Goal: Task Accomplishment & Management: Manage account settings

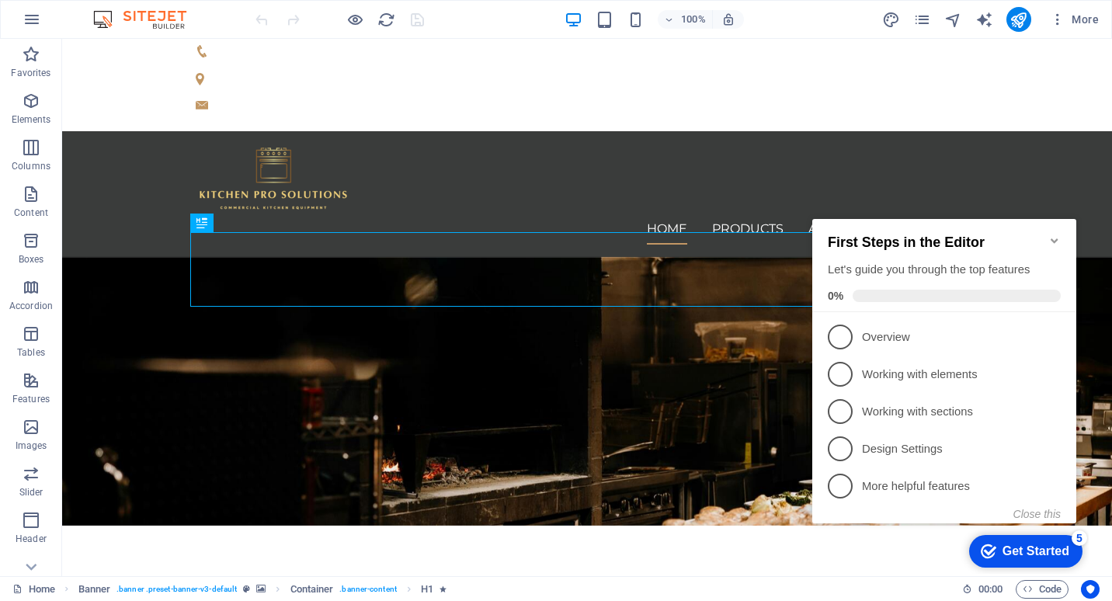
click at [1053, 235] on icon "Minimize checklist" at bounding box center [1054, 241] width 12 height 12
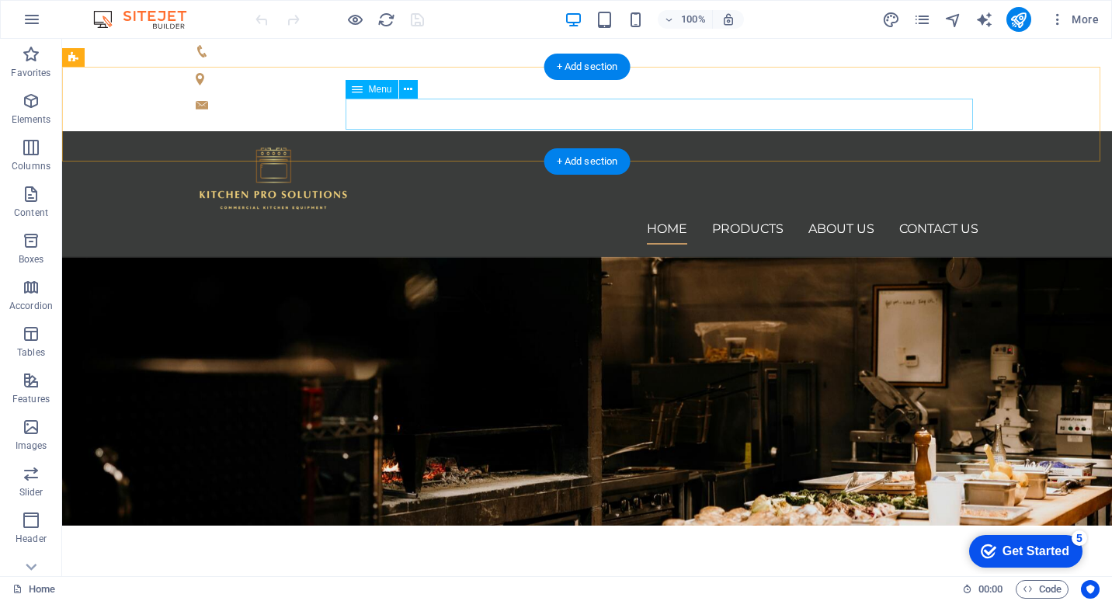
click at [751, 214] on nav "Home Products About us Contact Us" at bounding box center [587, 229] width 783 height 31
select select
select select "1"
select select
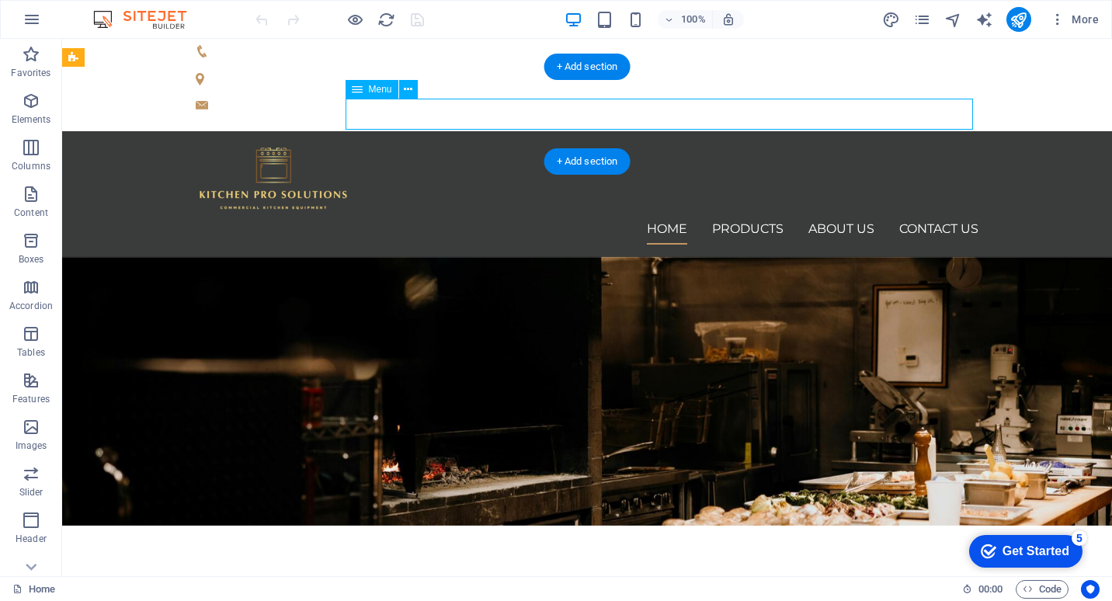
select select "2"
select select
select select "3"
select select
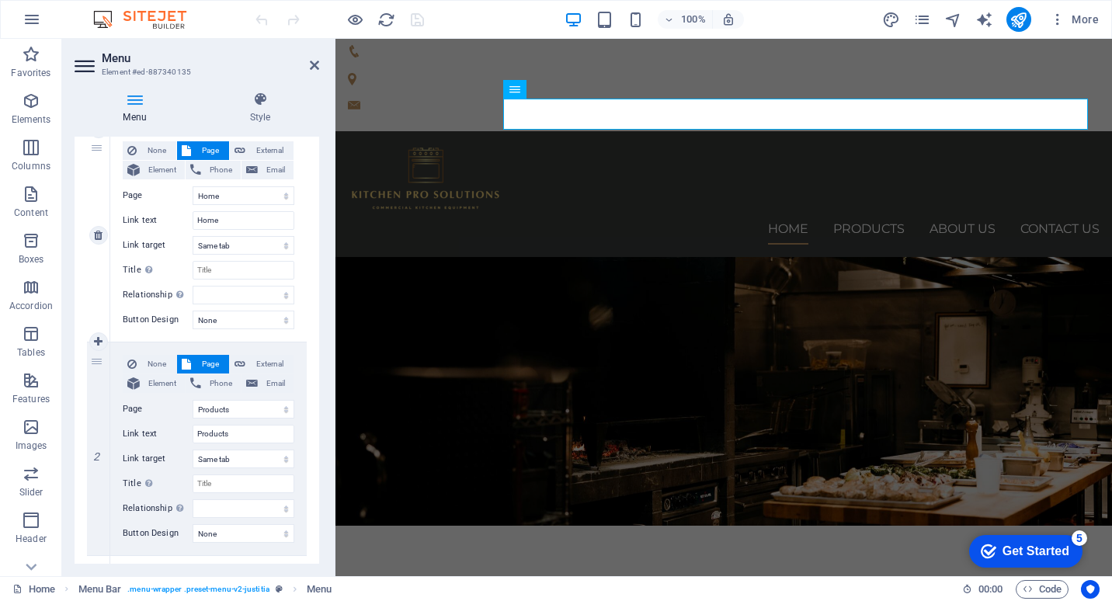
scroll to position [233, 0]
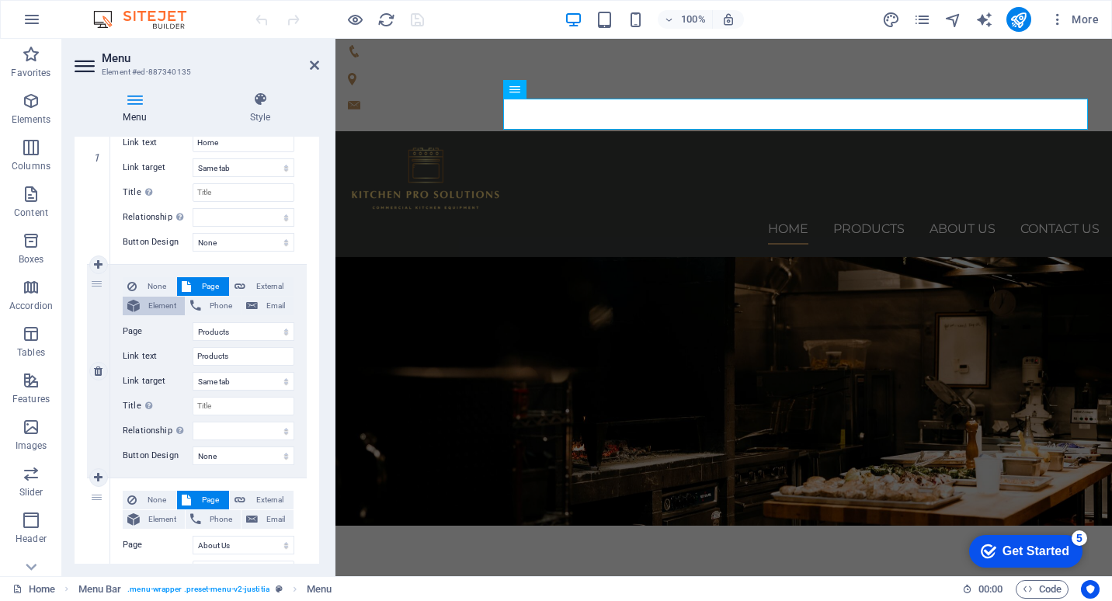
click at [156, 304] on span "Element" at bounding box center [162, 306] width 36 height 19
select select
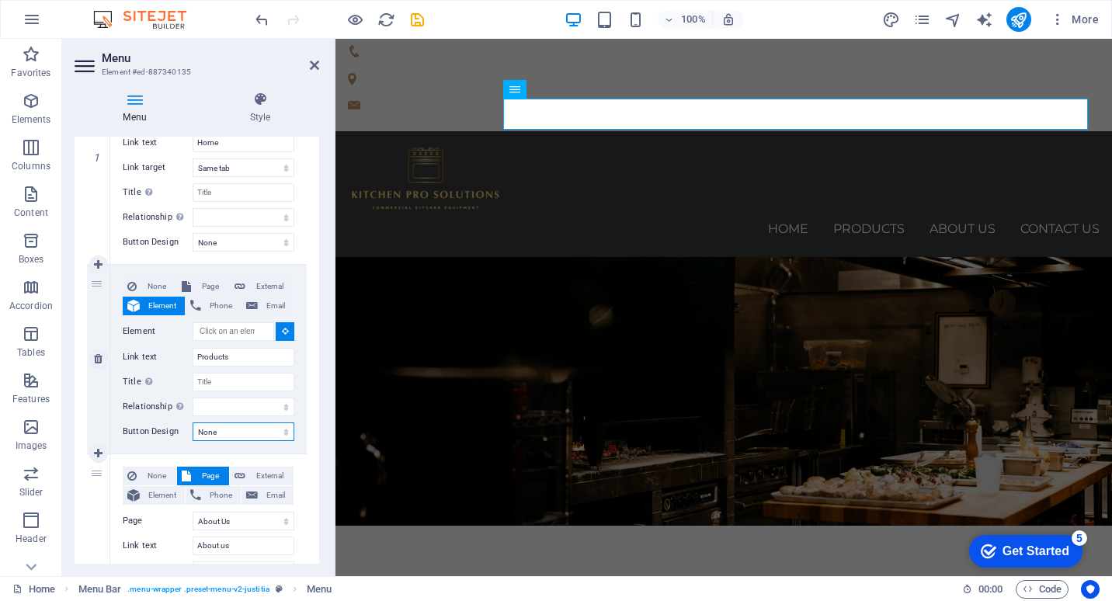
click at [280, 433] on select "None Default Primary Secondary" at bounding box center [244, 431] width 102 height 19
click at [205, 277] on span "Page" at bounding box center [210, 286] width 29 height 19
select select
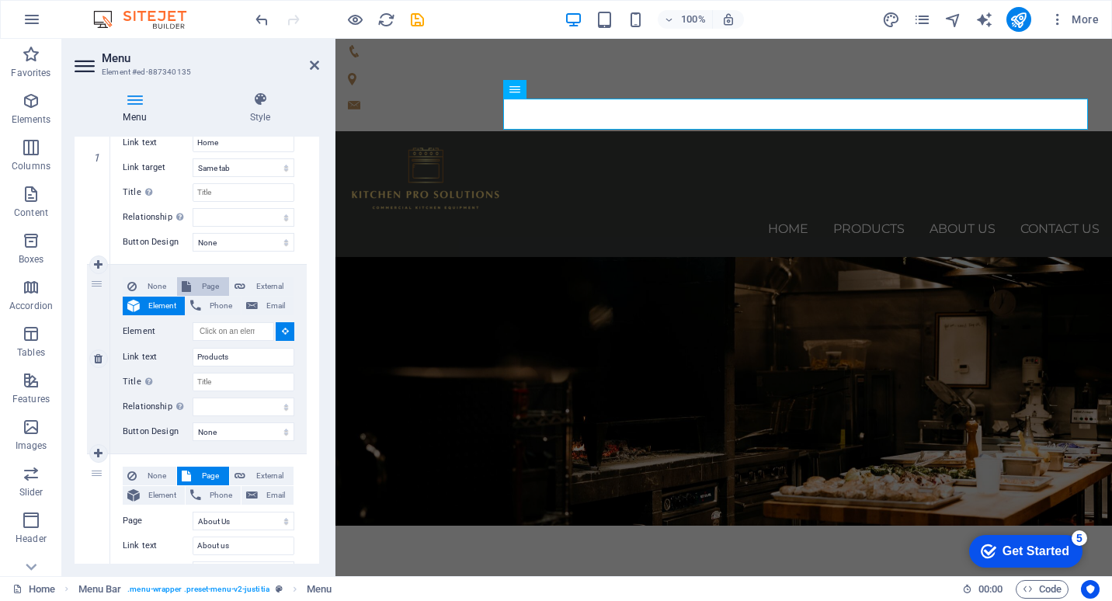
select select
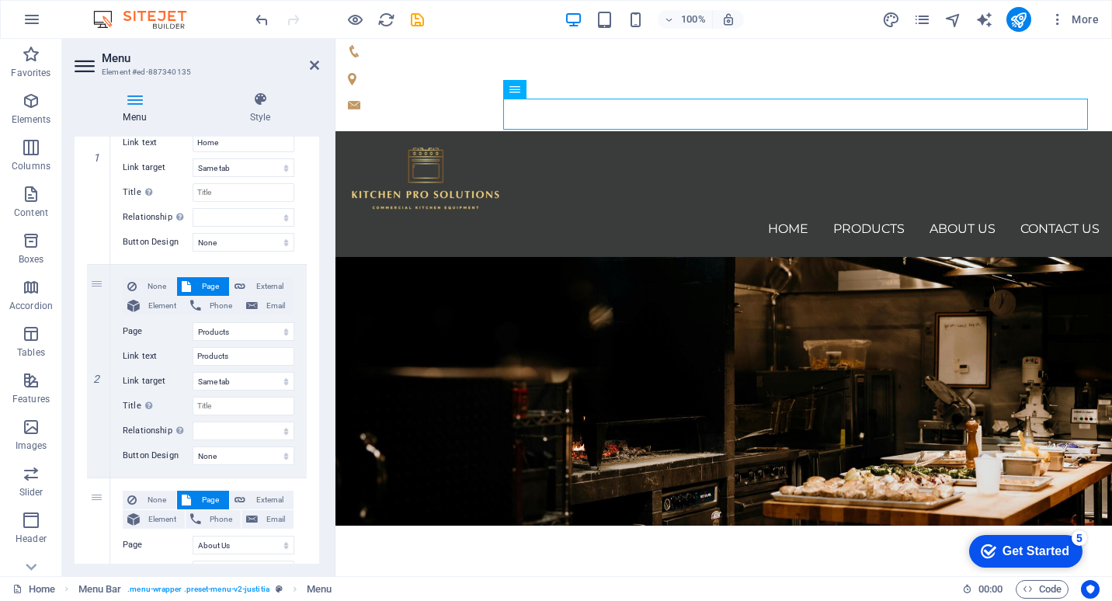
click at [1021, 544] on div "Get Started" at bounding box center [1035, 551] width 67 height 14
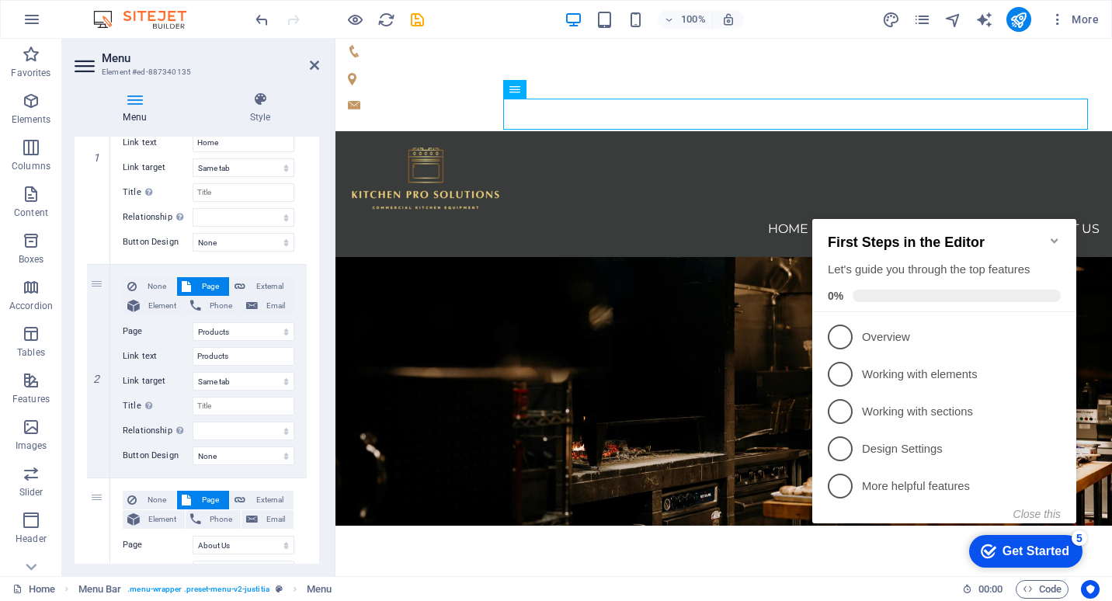
click at [1053, 235] on icon "Minimize checklist" at bounding box center [1054, 241] width 12 height 12
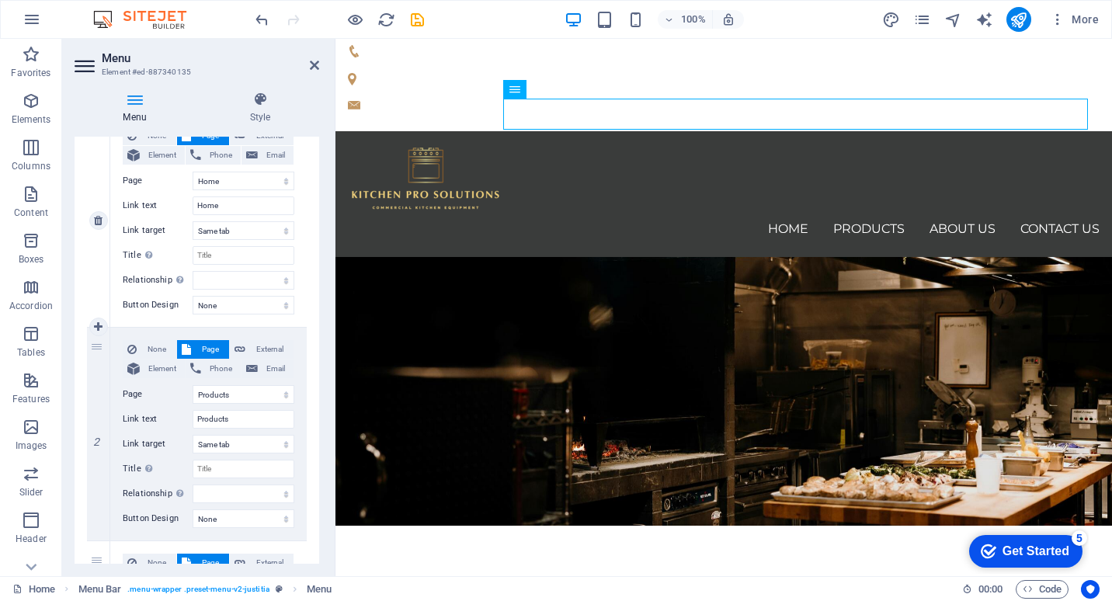
scroll to position [155, 0]
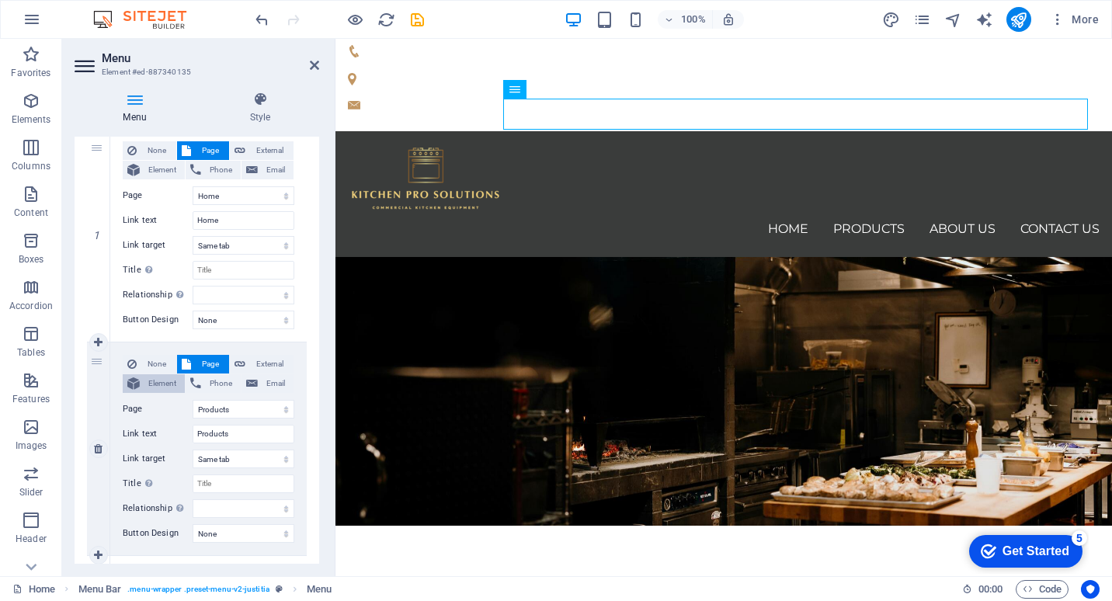
click at [159, 383] on span "Element" at bounding box center [162, 383] width 36 height 19
select select
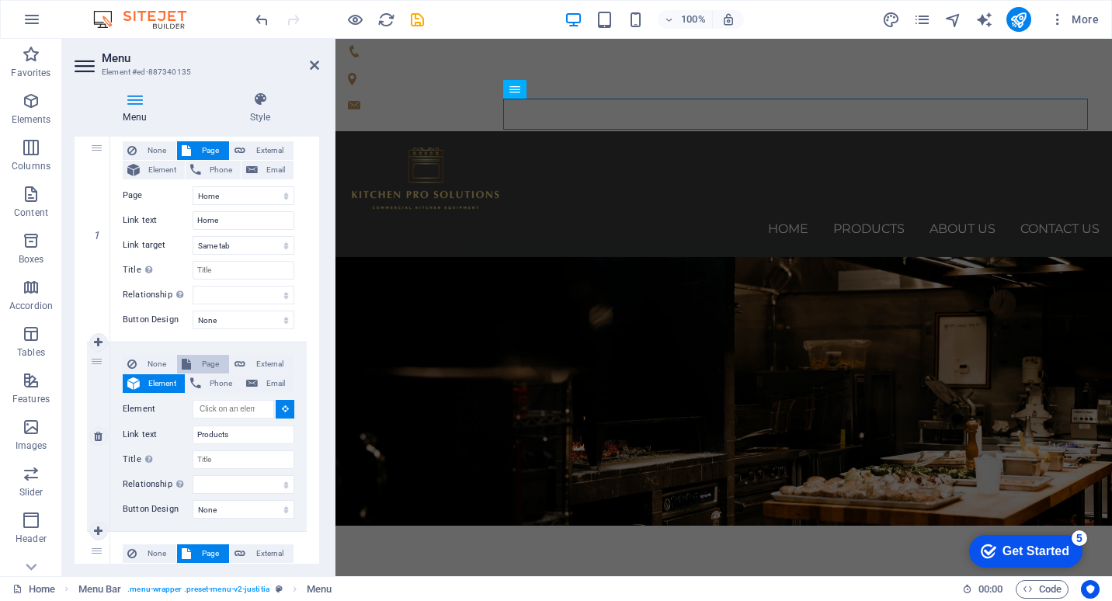
click at [200, 360] on span "Page" at bounding box center [210, 364] width 29 height 19
select select
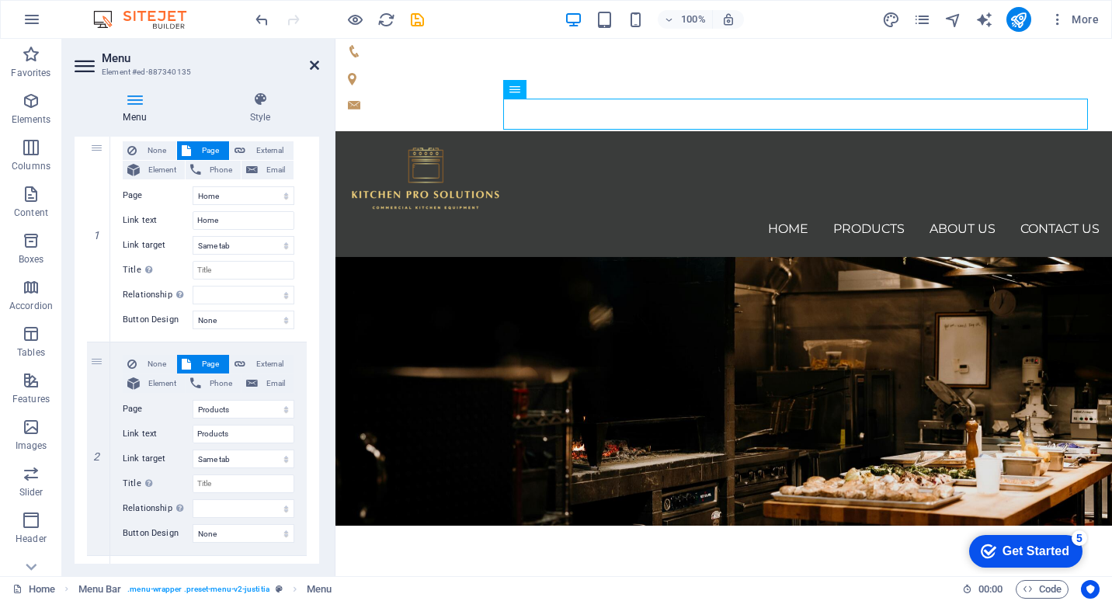
click at [315, 64] on icon at bounding box center [314, 65] width 9 height 12
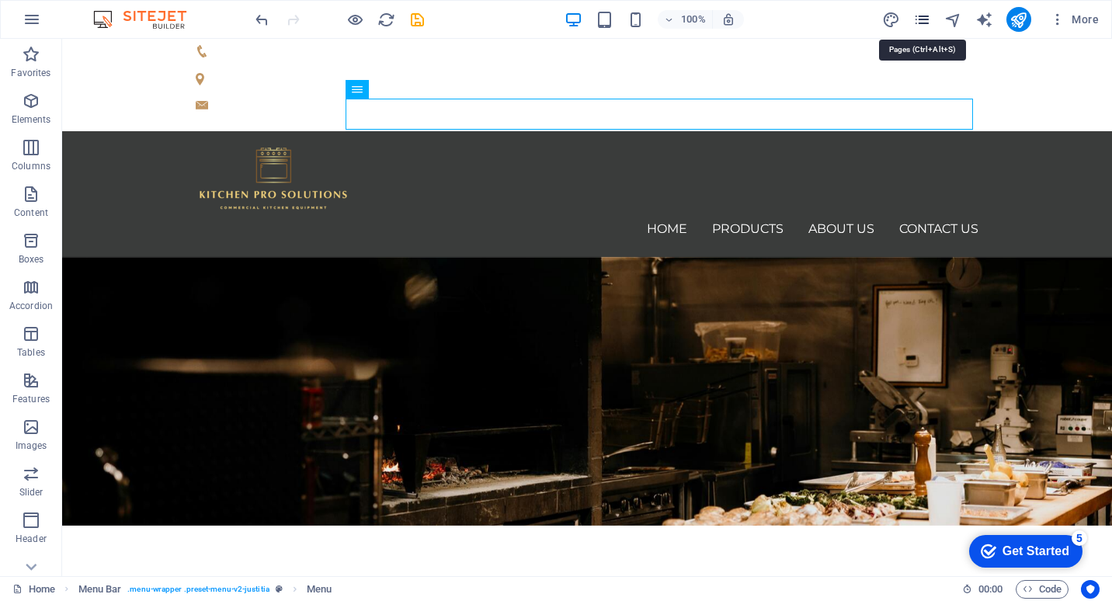
click at [923, 20] on icon "pages" at bounding box center [922, 20] width 18 height 18
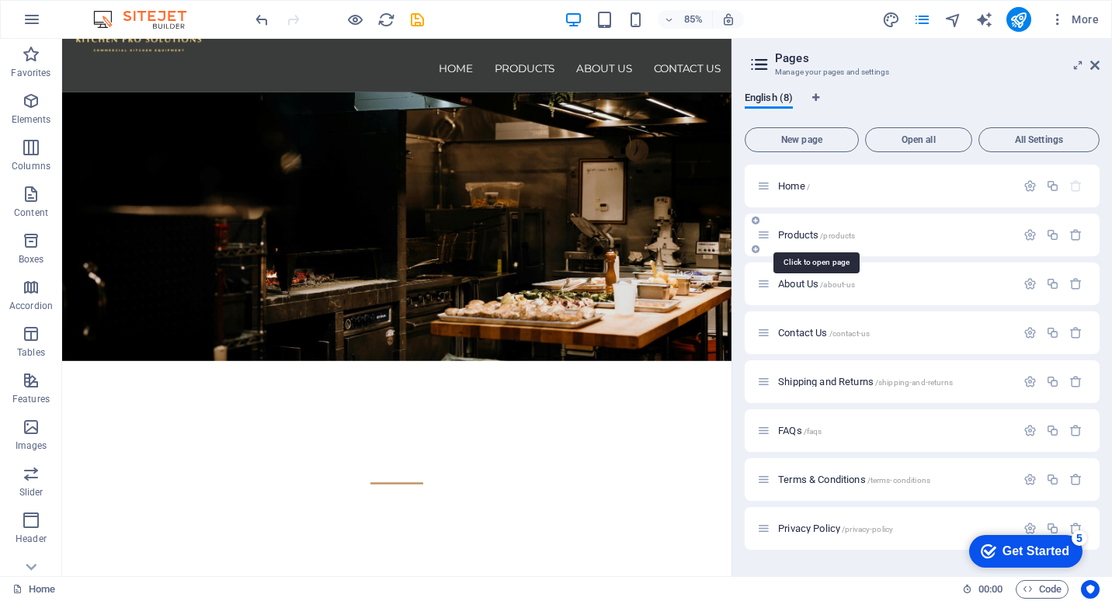
click at [844, 235] on span "/products" at bounding box center [837, 235] width 35 height 9
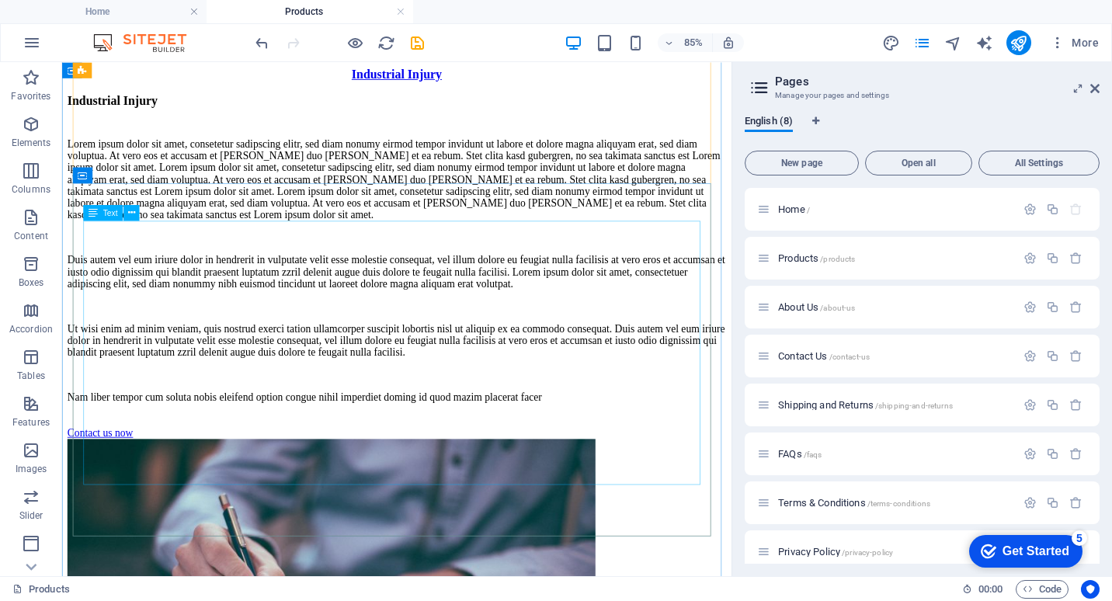
scroll to position [5593, 0]
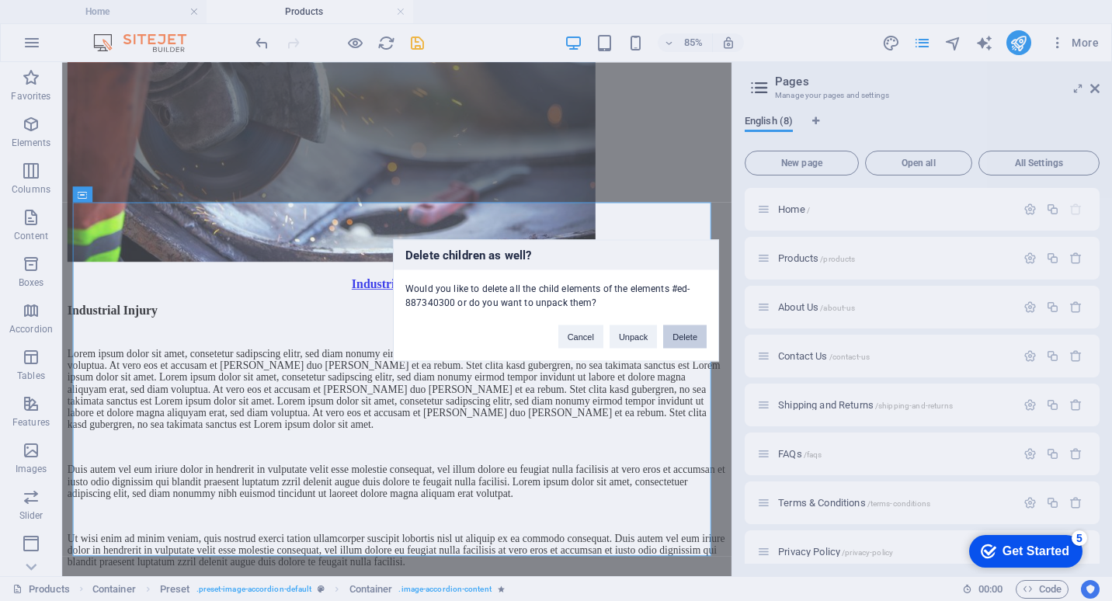
click at [697, 332] on button "Delete" at bounding box center [684, 336] width 43 height 23
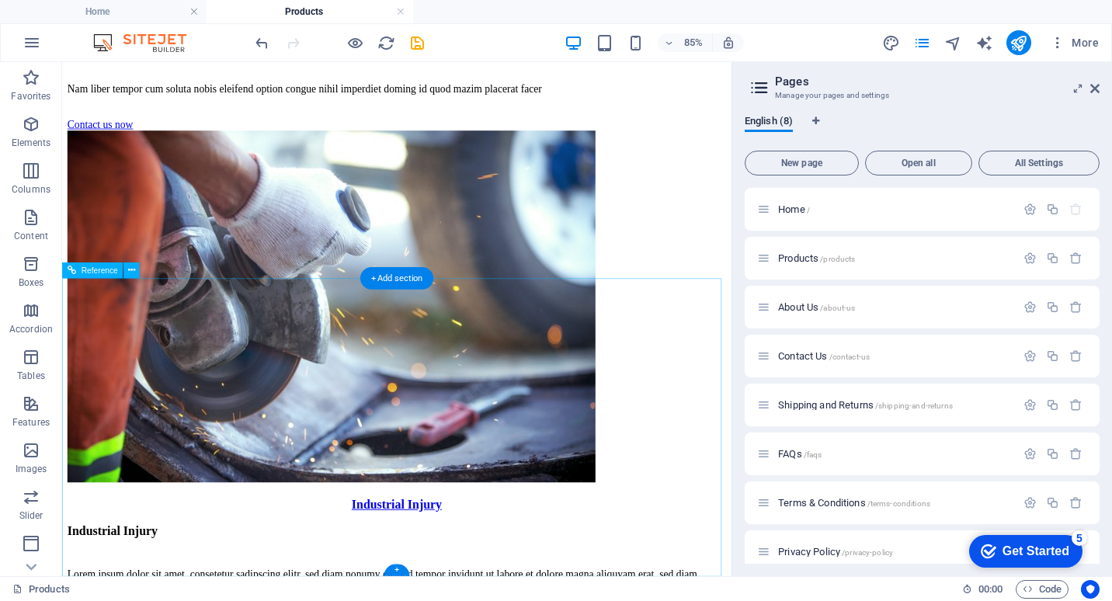
scroll to position [5243, 0]
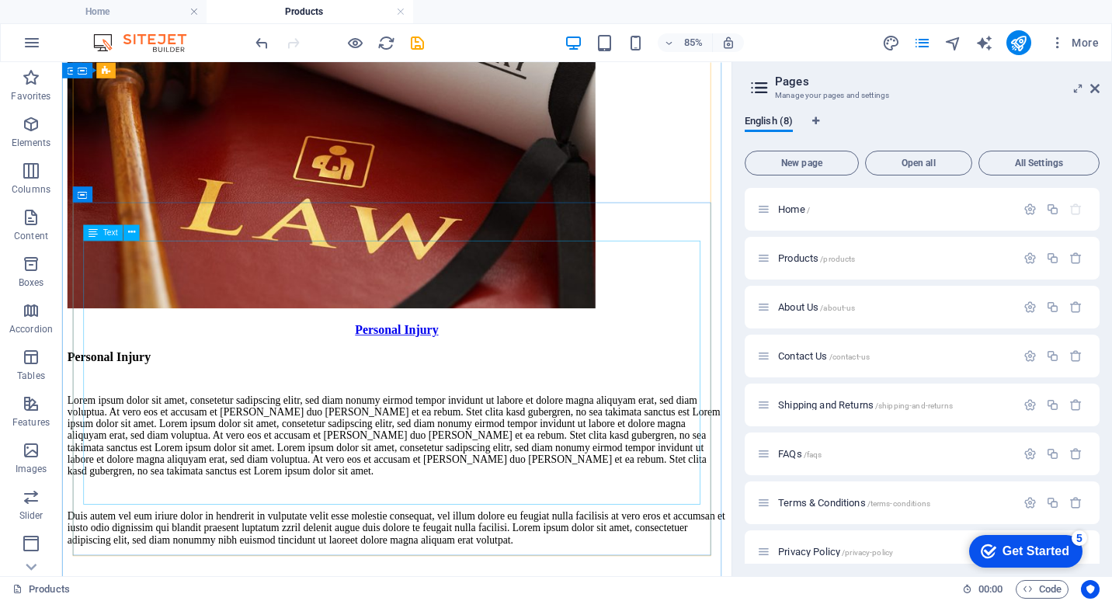
scroll to position [4652, 0]
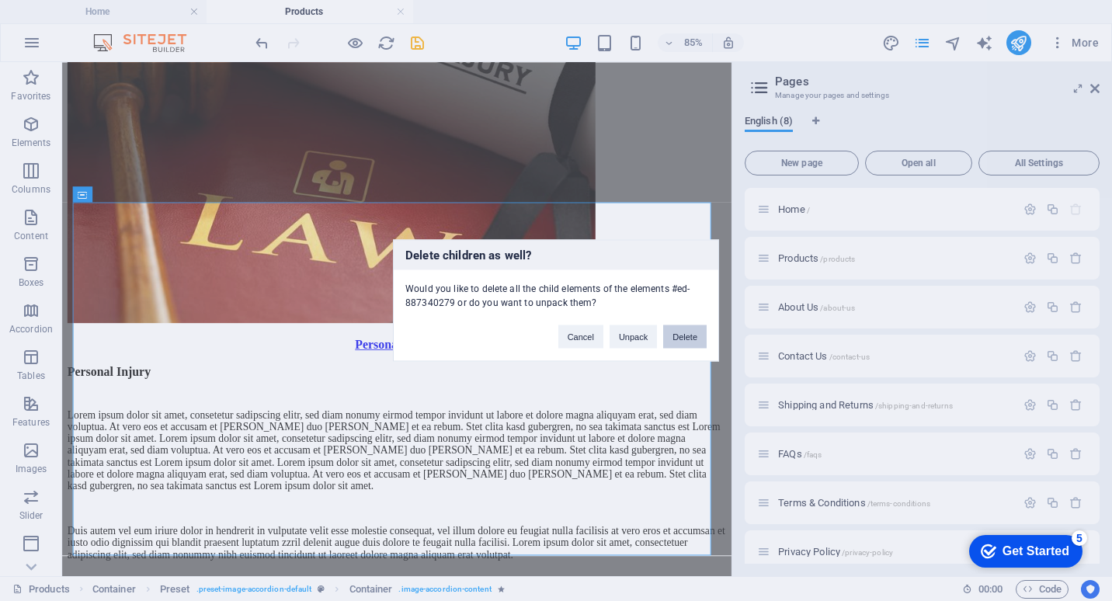
click at [689, 339] on button "Delete" at bounding box center [684, 336] width 43 height 23
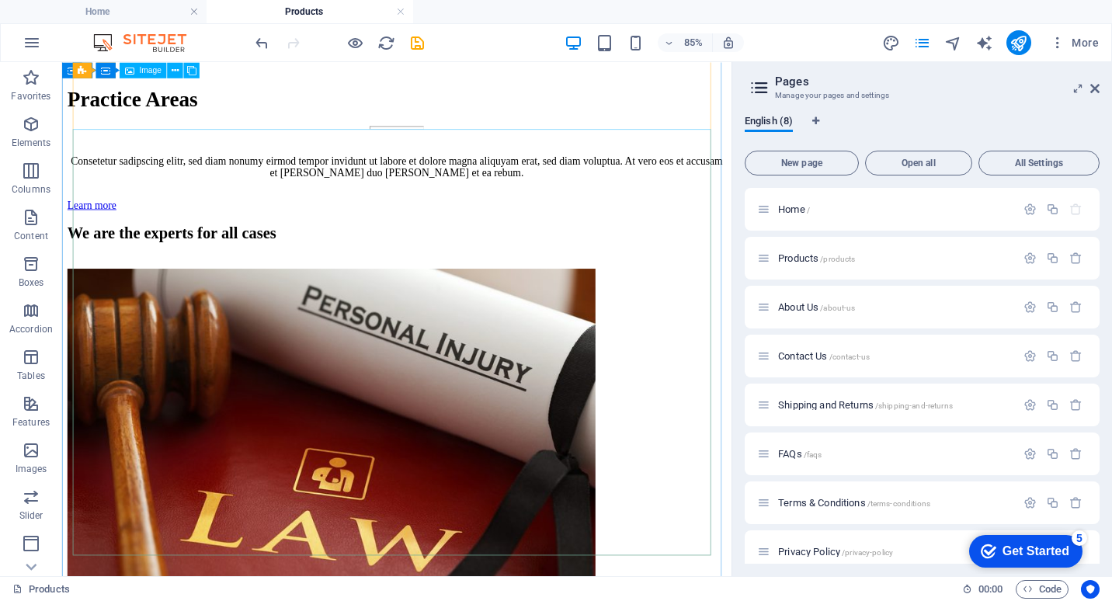
scroll to position [4224, 0]
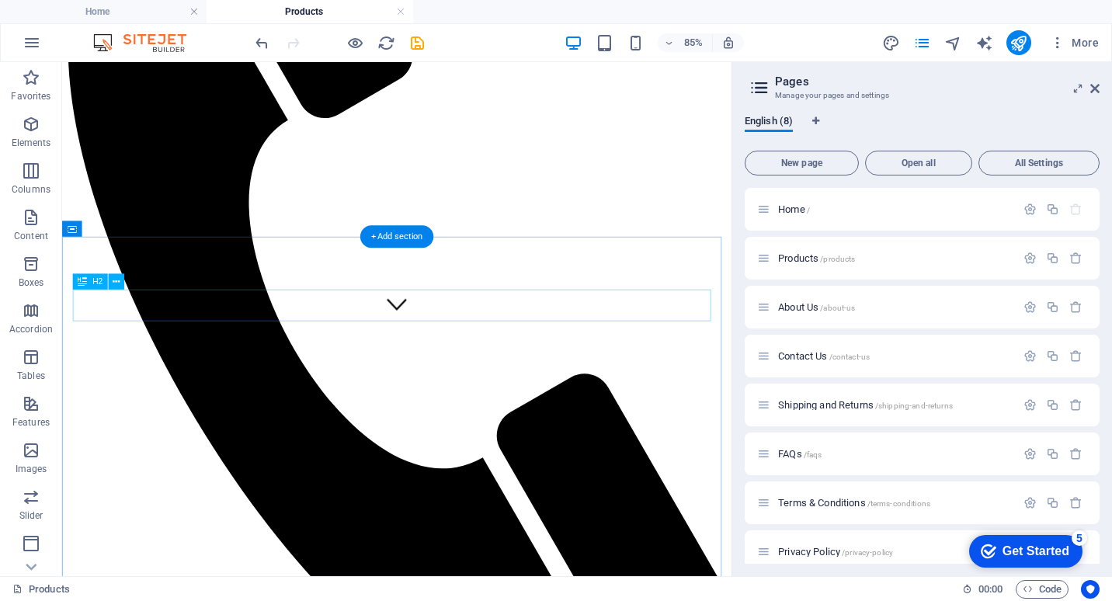
scroll to position [138, 0]
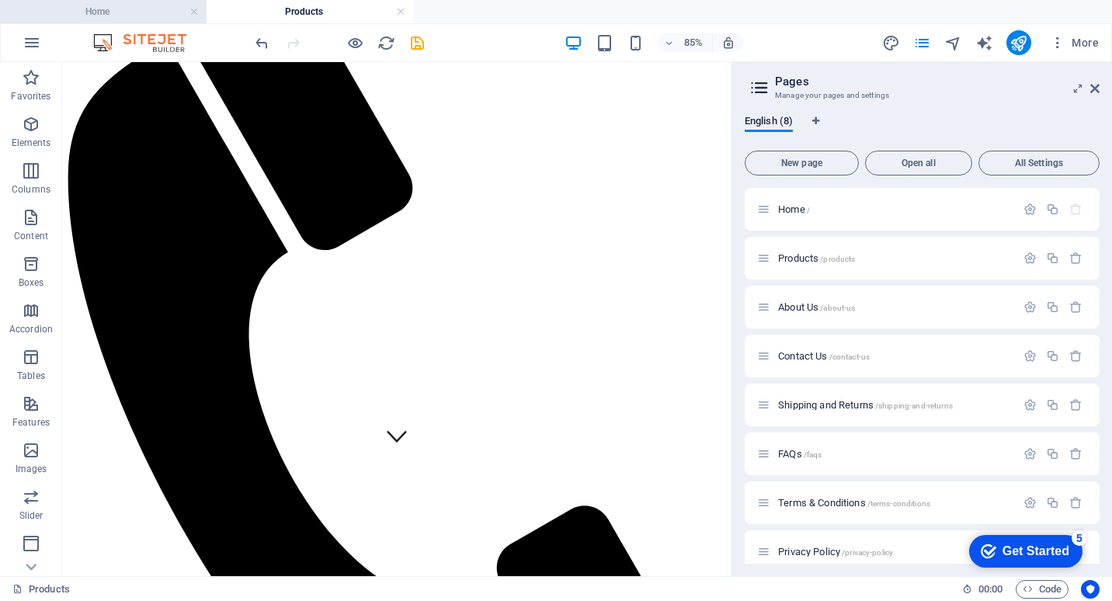
click at [134, 10] on h4 "Home" at bounding box center [103, 11] width 207 height 17
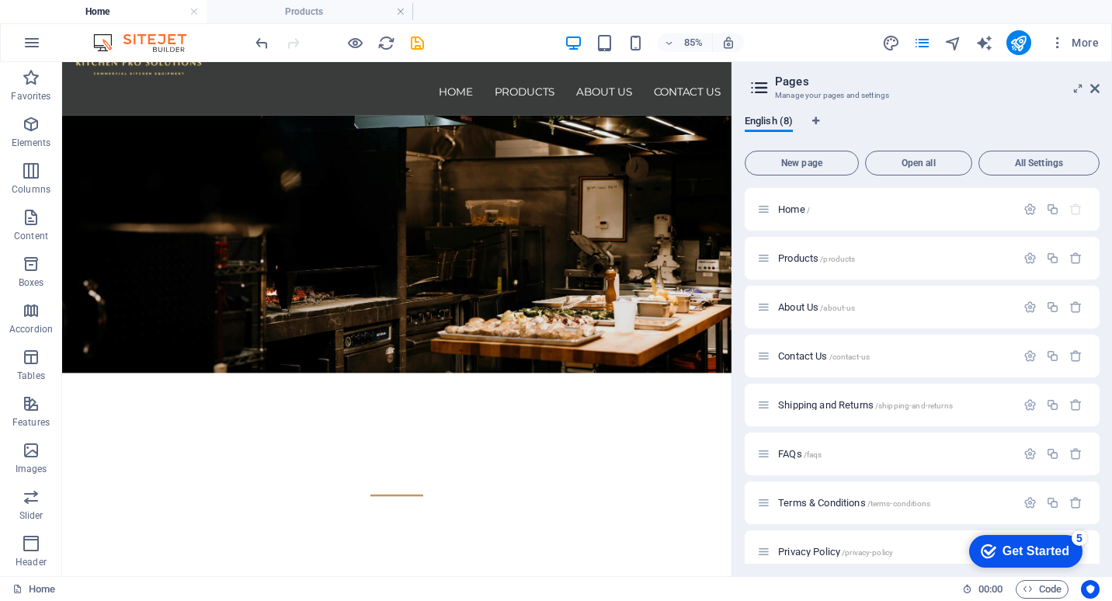
scroll to position [155, 0]
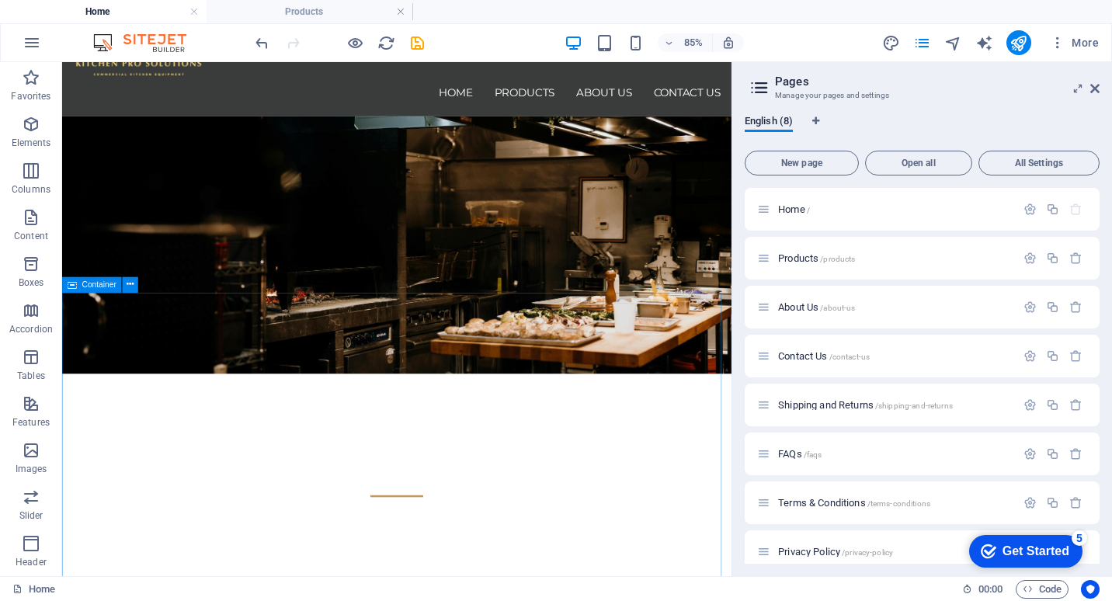
drag, startPoint x: 321, startPoint y: 11, endPoint x: 226, endPoint y: 75, distance: 114.8
click at [321, 11] on h4 "Products" at bounding box center [310, 11] width 207 height 17
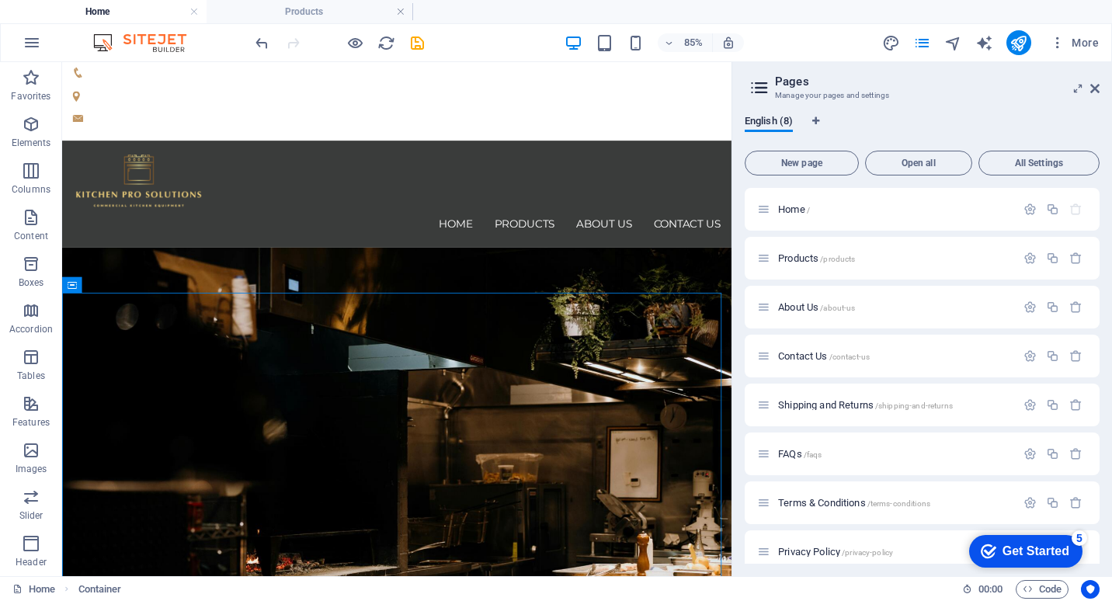
scroll to position [138, 0]
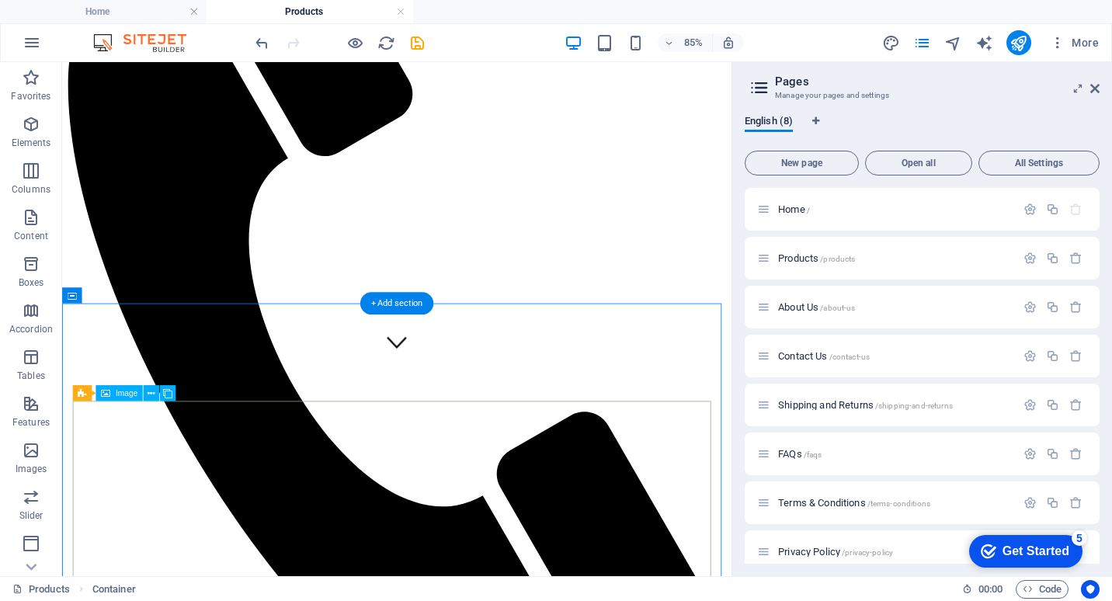
scroll to position [294, 0]
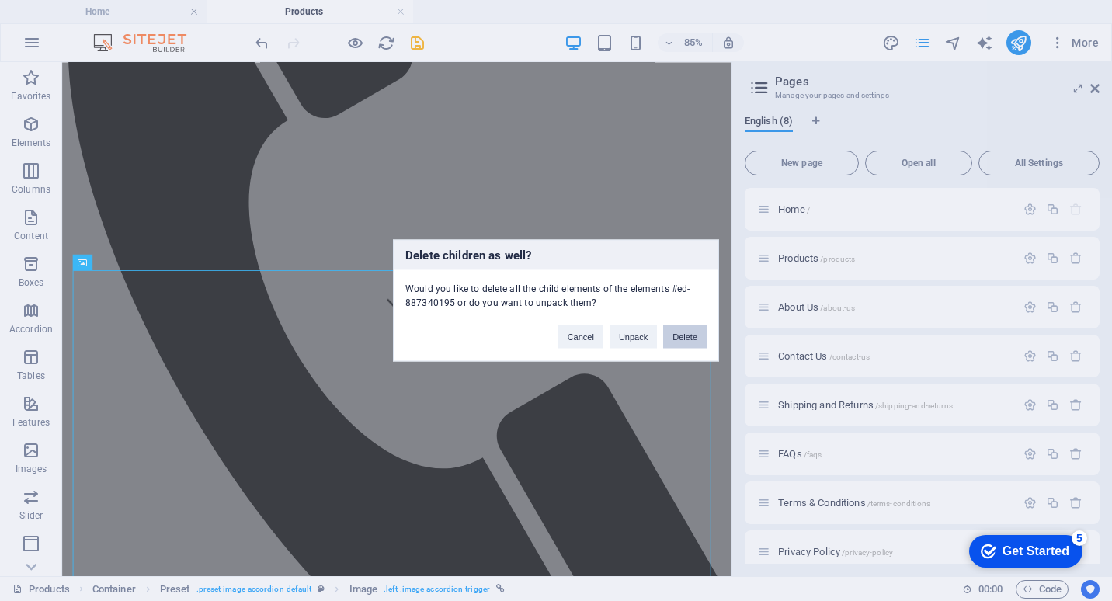
click at [686, 340] on button "Delete" at bounding box center [684, 336] width 43 height 23
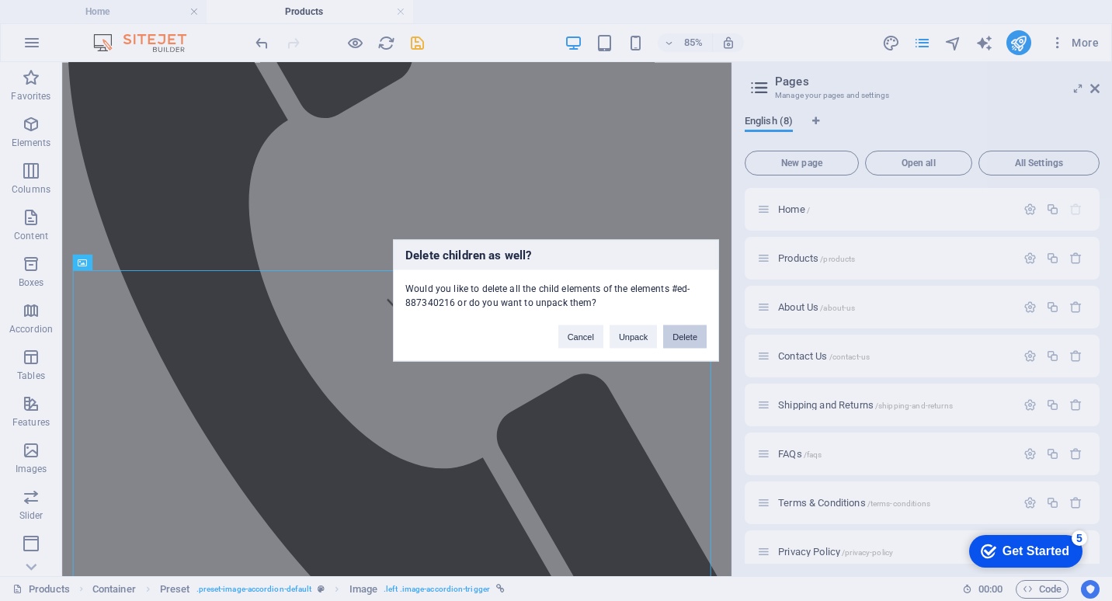
click at [683, 336] on button "Delete" at bounding box center [684, 336] width 43 height 23
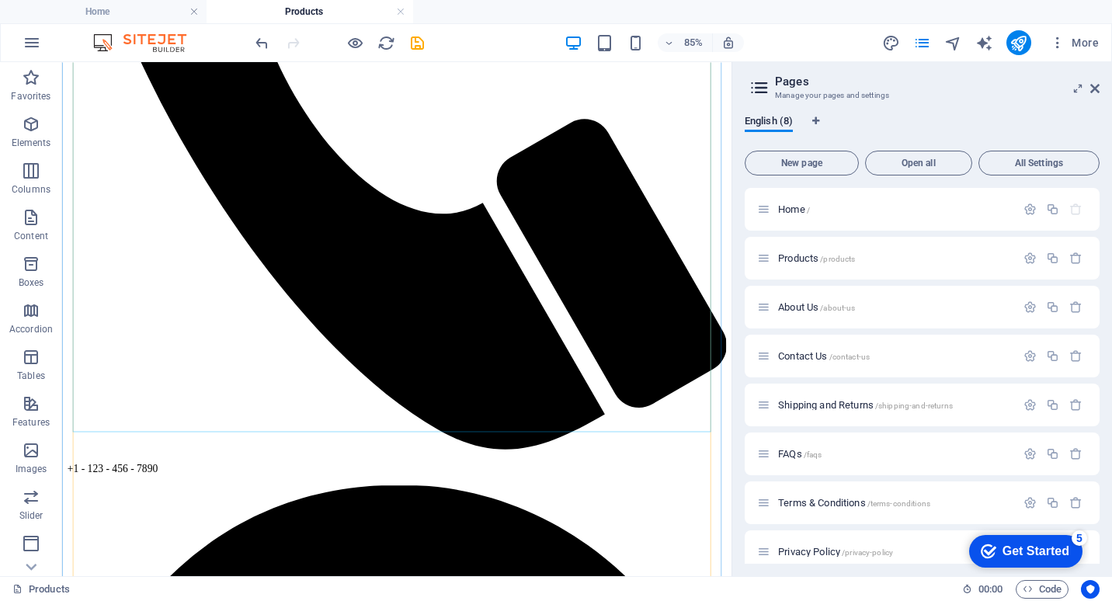
scroll to position [604, 0]
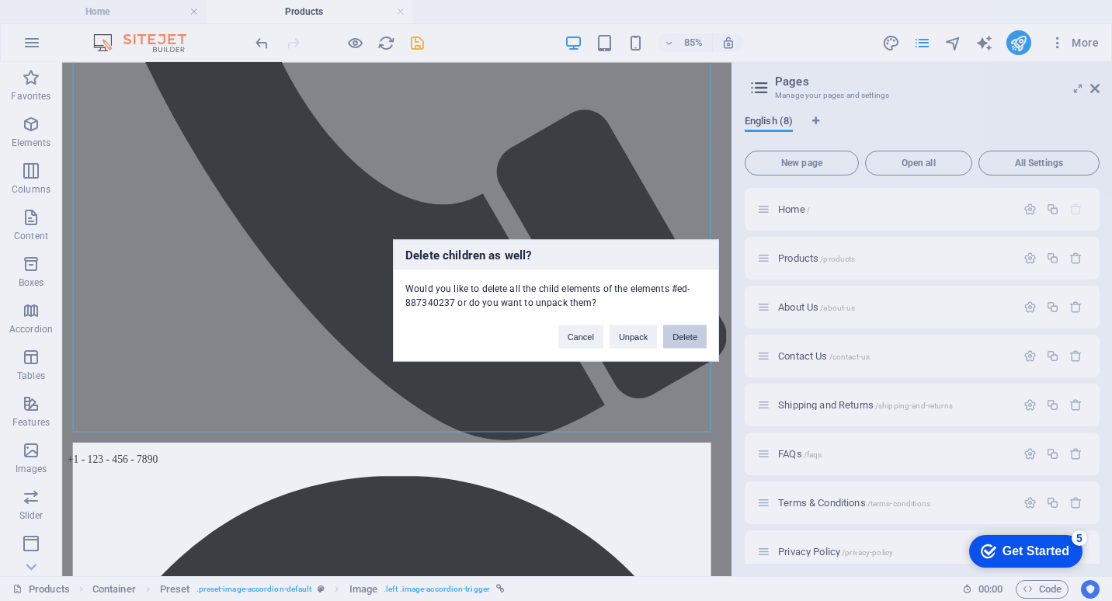
click at [682, 340] on button "Delete" at bounding box center [684, 336] width 43 height 23
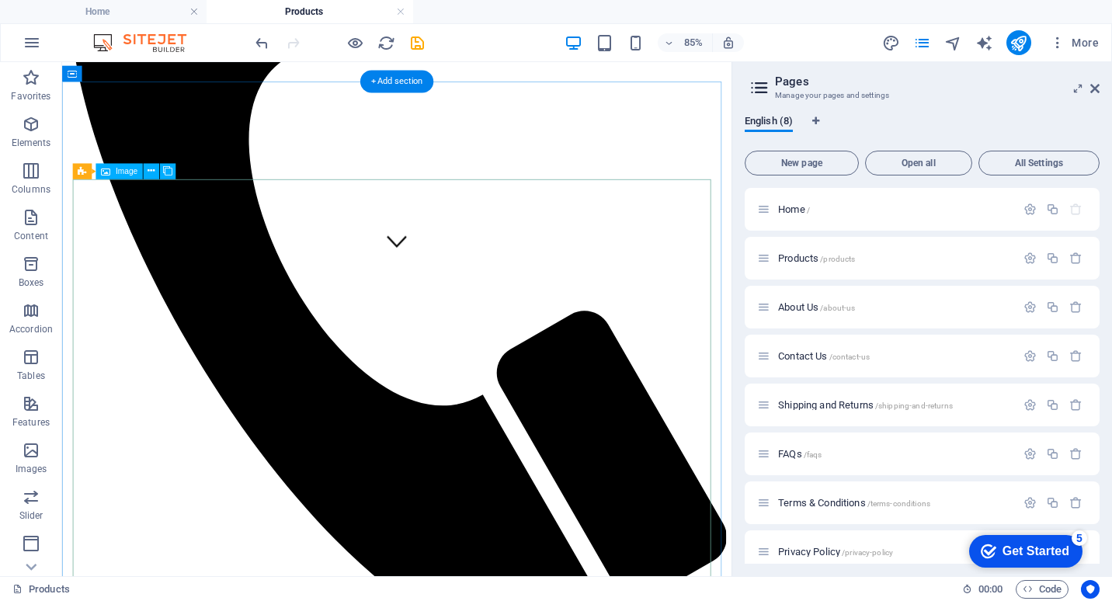
scroll to position [401, 0]
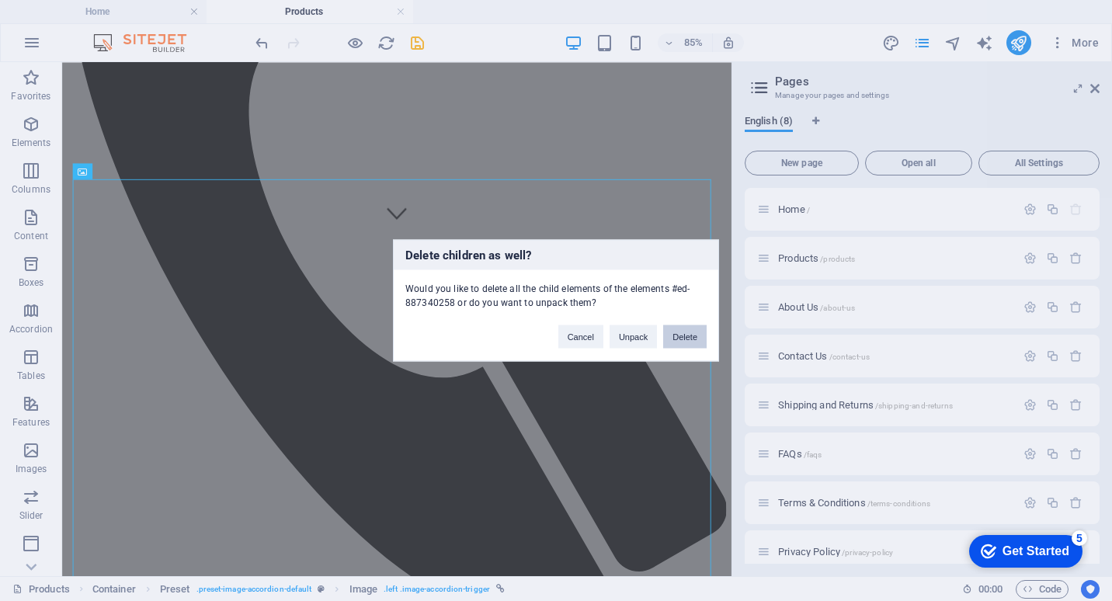
drag, startPoint x: 677, startPoint y: 332, endPoint x: 716, endPoint y: 318, distance: 41.5
click at [677, 332] on button "Delete" at bounding box center [684, 336] width 43 height 23
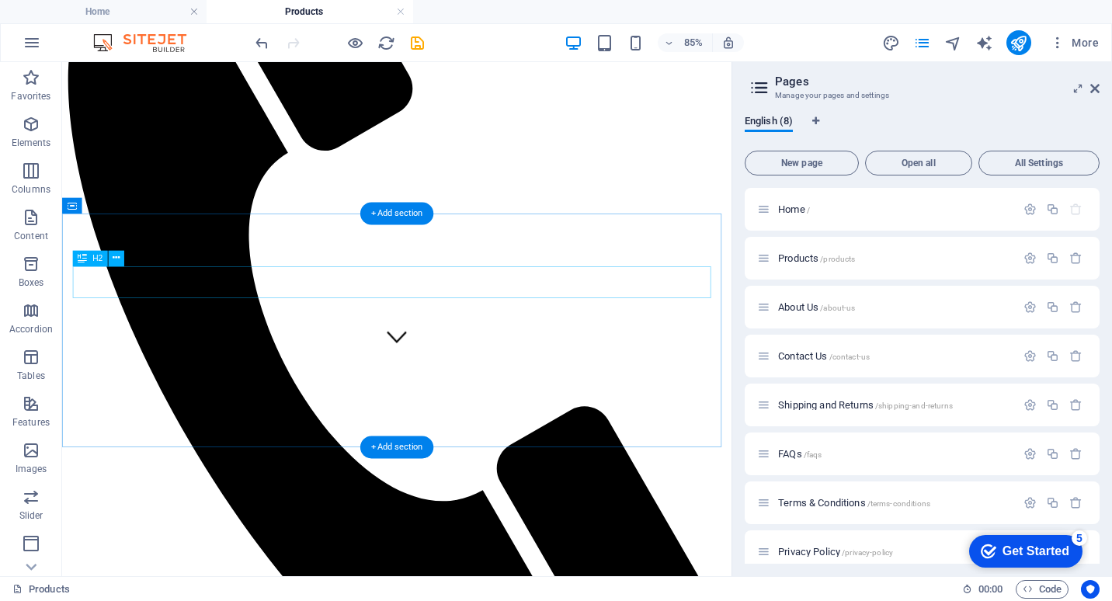
scroll to position [245, 0]
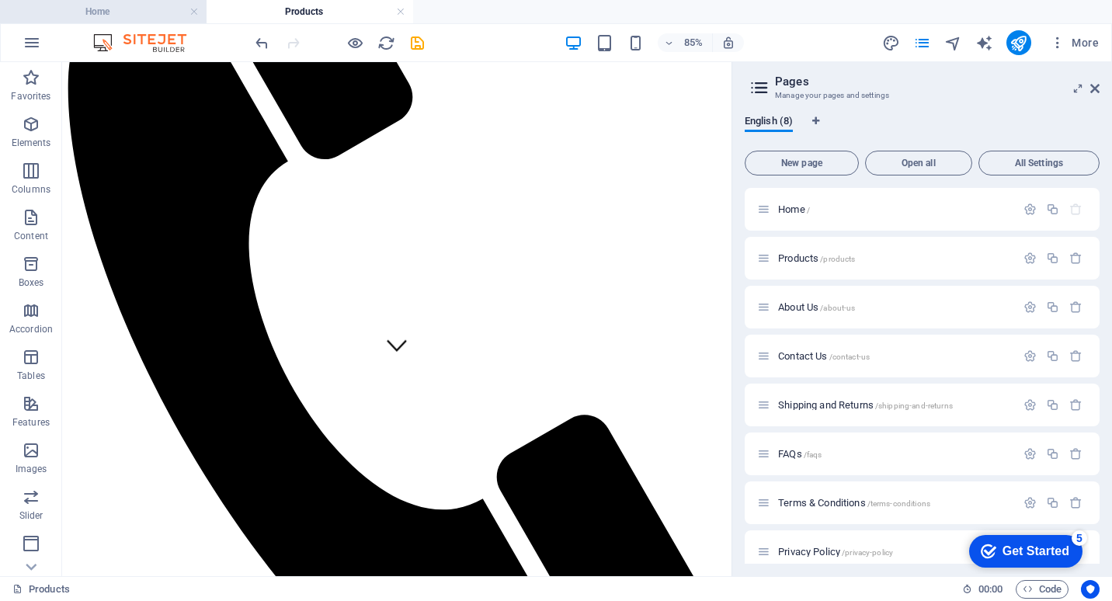
click at [147, 10] on h4 "Home" at bounding box center [103, 11] width 207 height 17
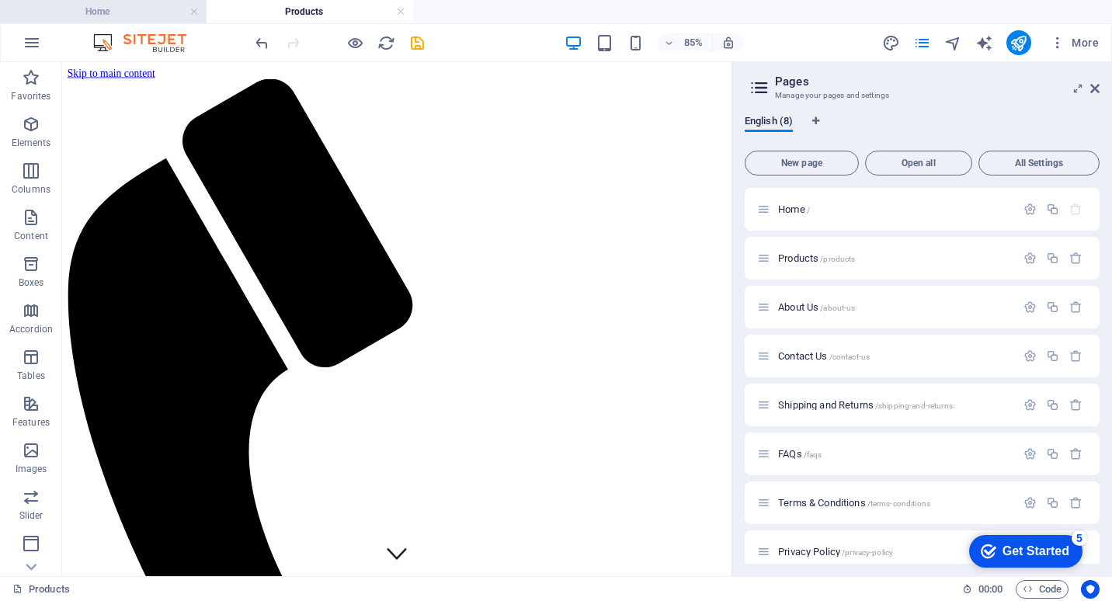
scroll to position [155, 0]
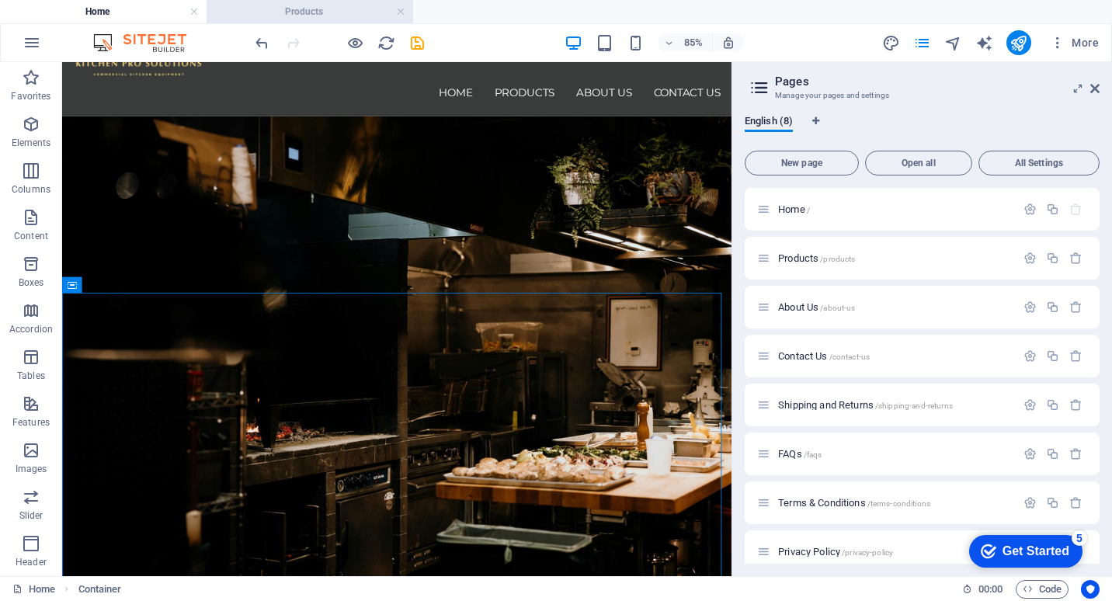
click at [310, 16] on h4 "Products" at bounding box center [310, 11] width 207 height 17
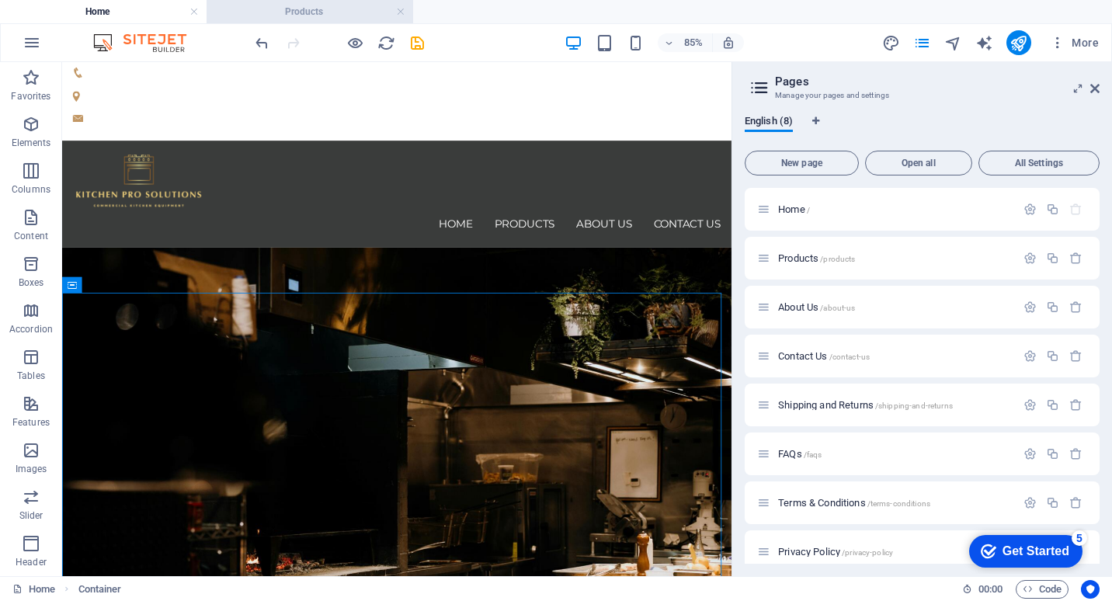
scroll to position [245, 0]
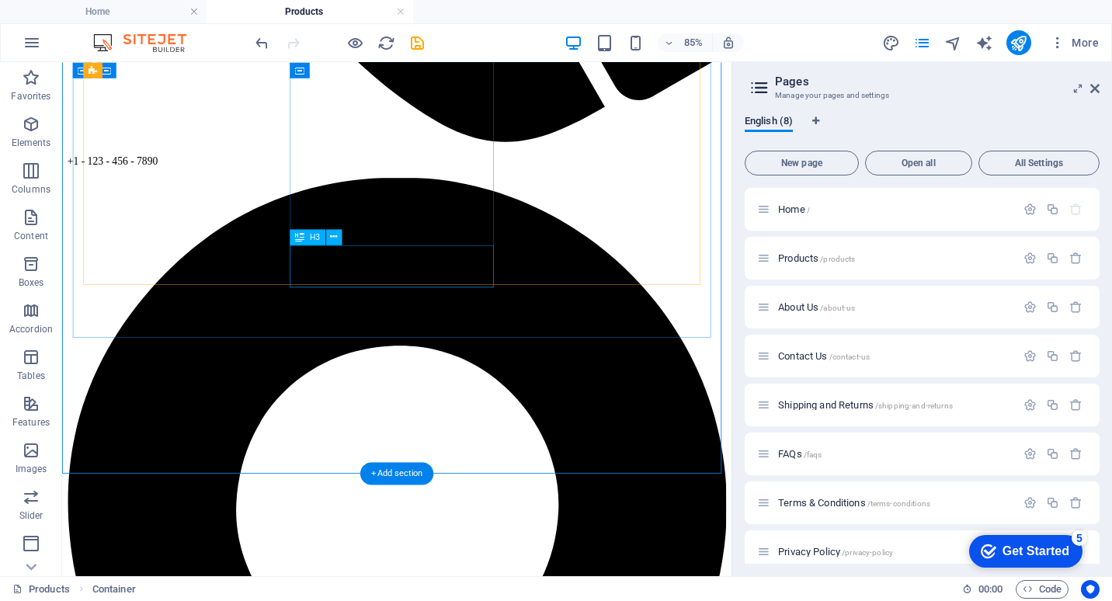
scroll to position [1022, 0]
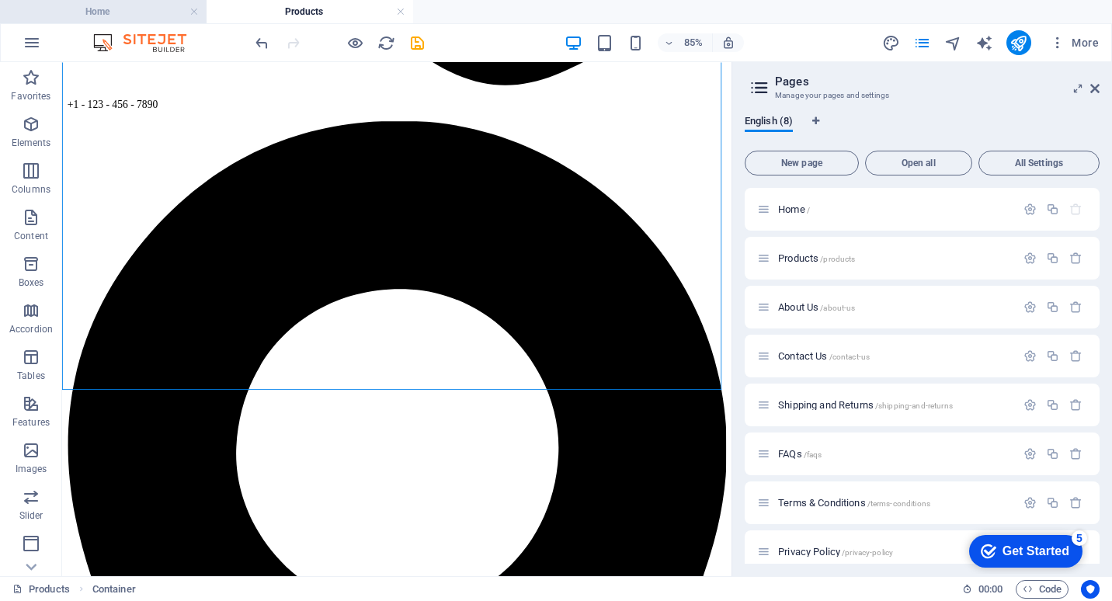
click at [135, 5] on h4 "Home" at bounding box center [103, 11] width 207 height 17
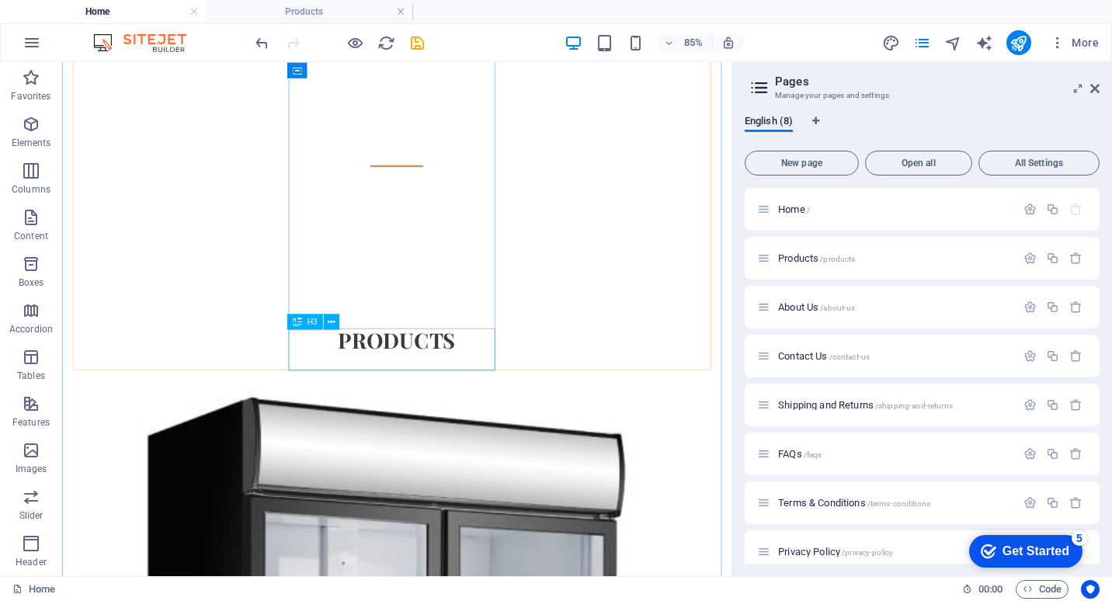
scroll to position [698, 0]
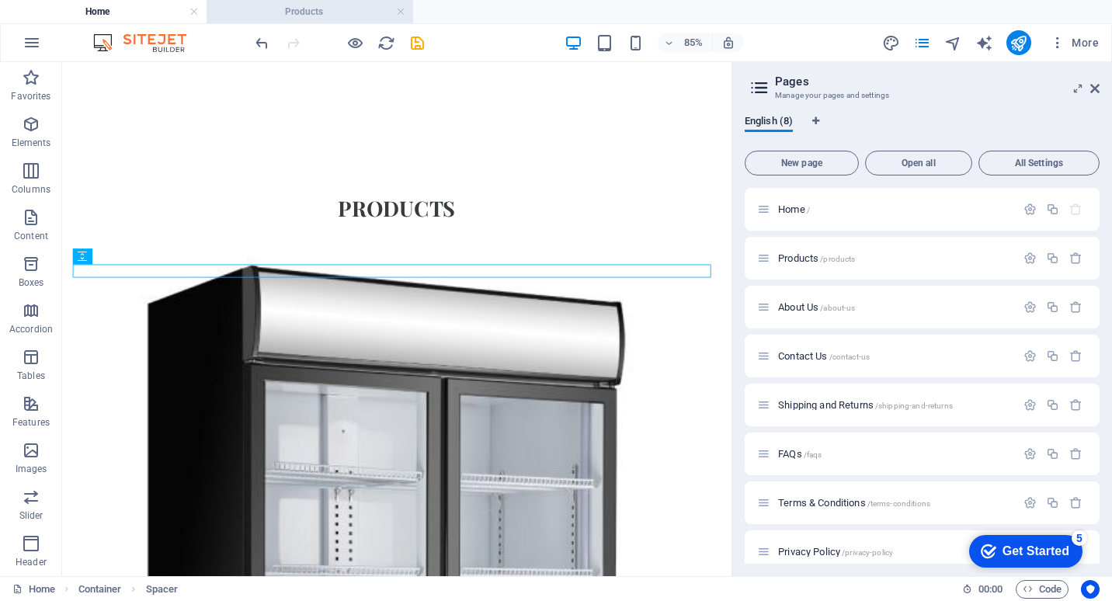
click at [341, 5] on h4 "Products" at bounding box center [310, 11] width 207 height 17
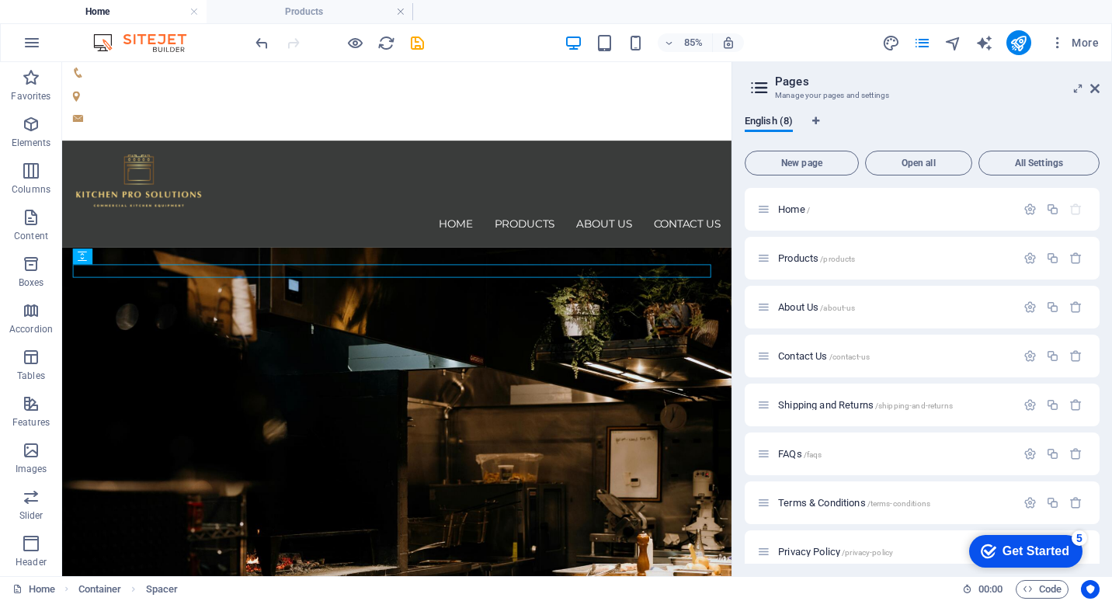
scroll to position [1022, 0]
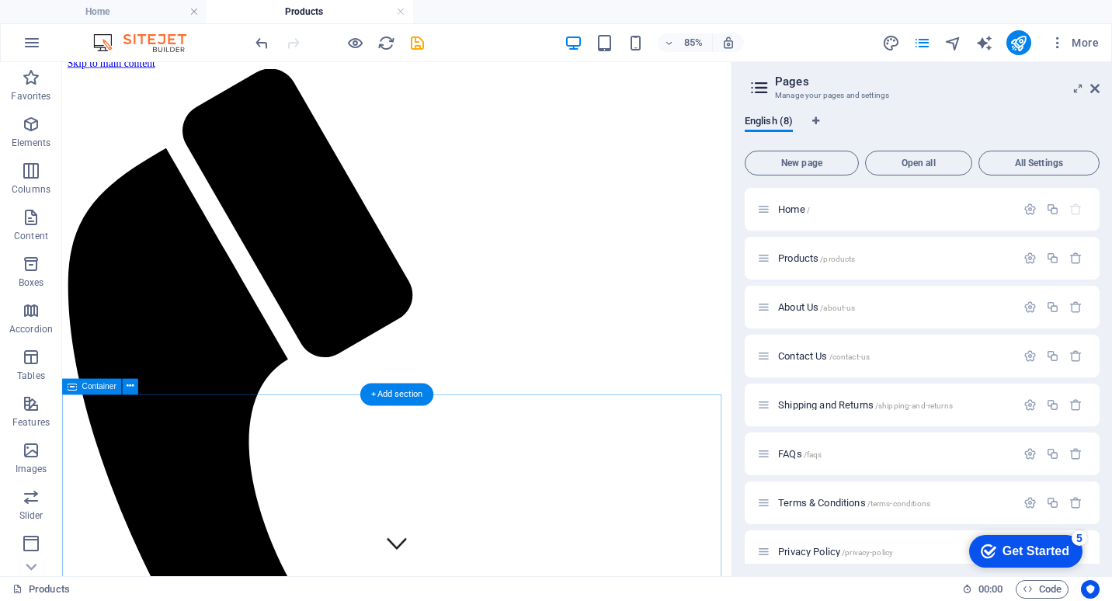
scroll to position [245, 0]
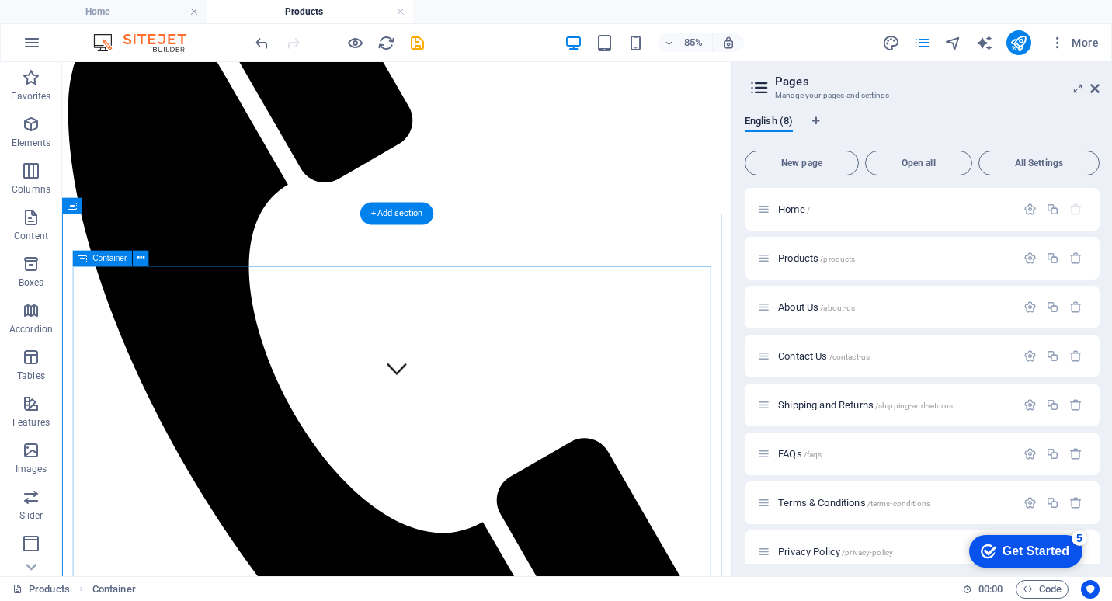
scroll to position [0, 0]
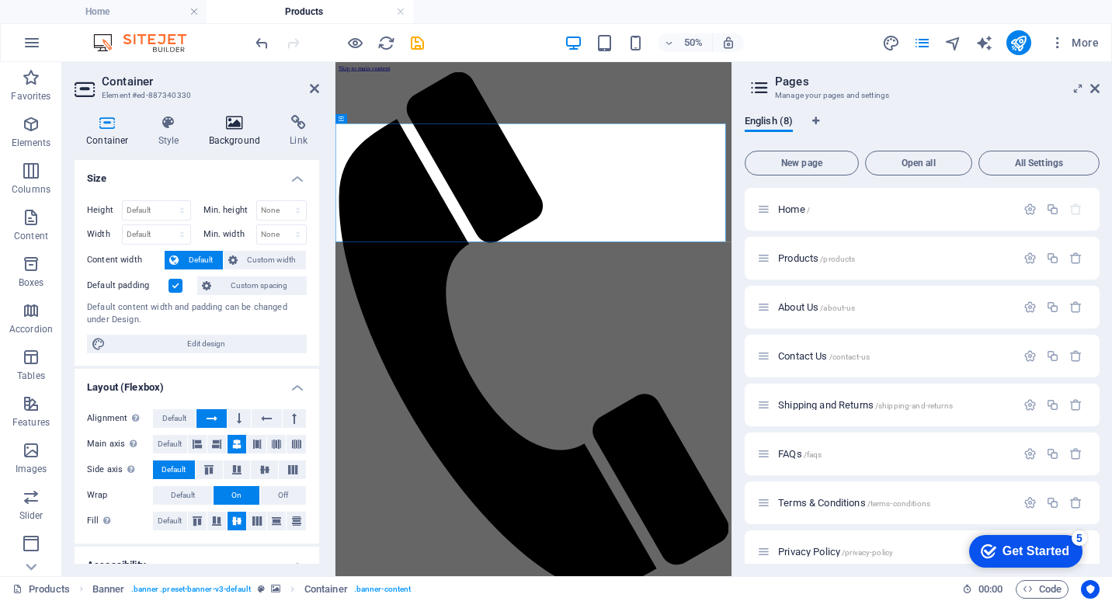
click at [238, 140] on h4 "Background" at bounding box center [238, 131] width 82 height 33
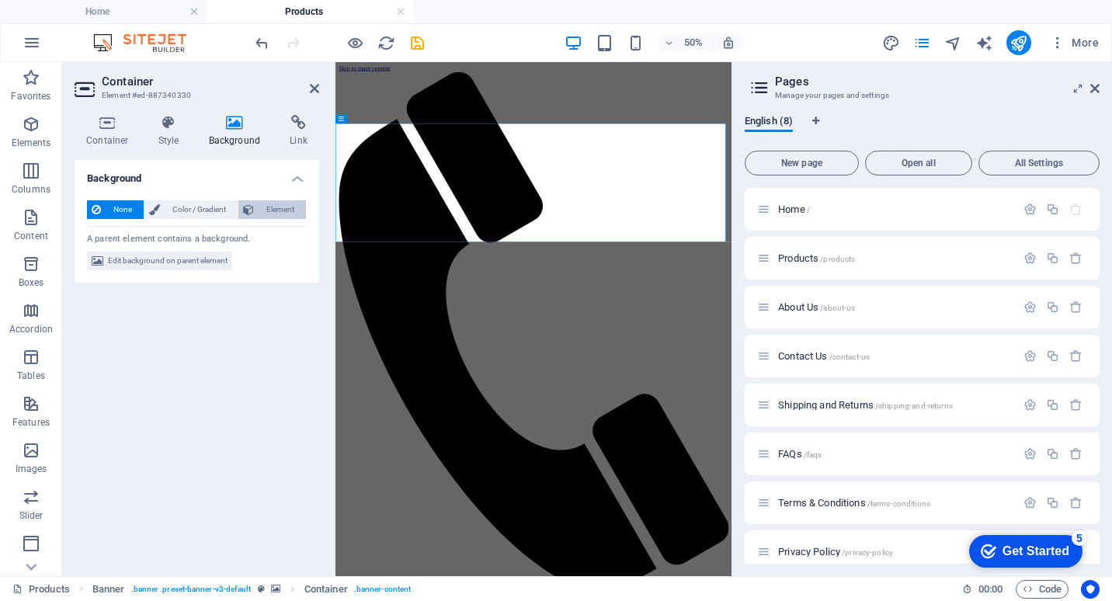
click at [259, 209] on span "Element" at bounding box center [280, 209] width 43 height 19
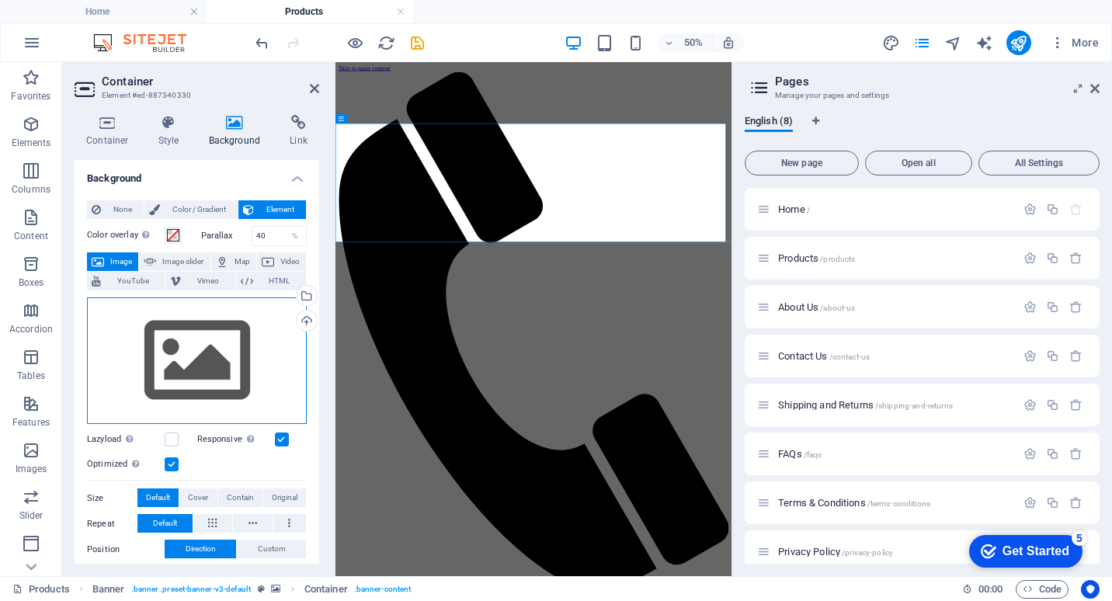
click at [247, 349] on div "Drag files here, click to choose files or select files from Files or our free s…" at bounding box center [197, 360] width 220 height 127
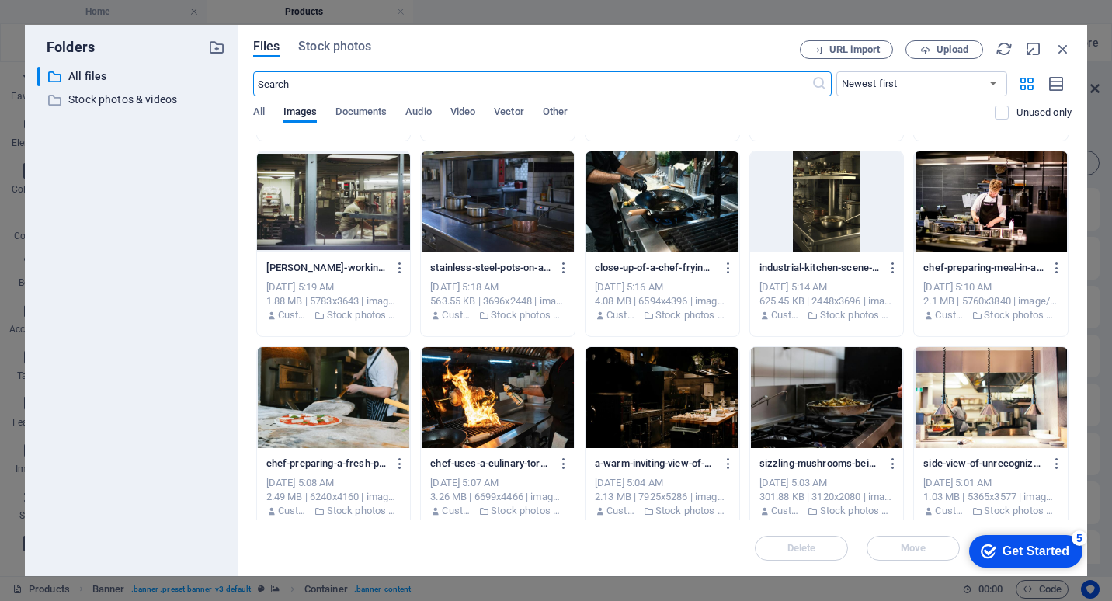
scroll to position [777, 0]
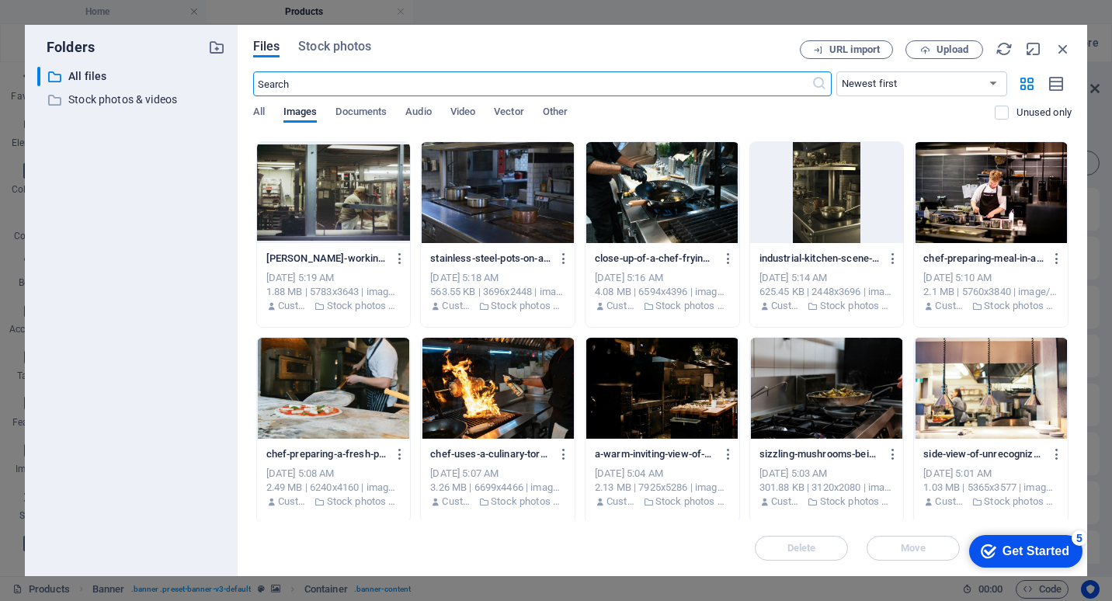
click at [676, 401] on div at bounding box center [662, 388] width 154 height 101
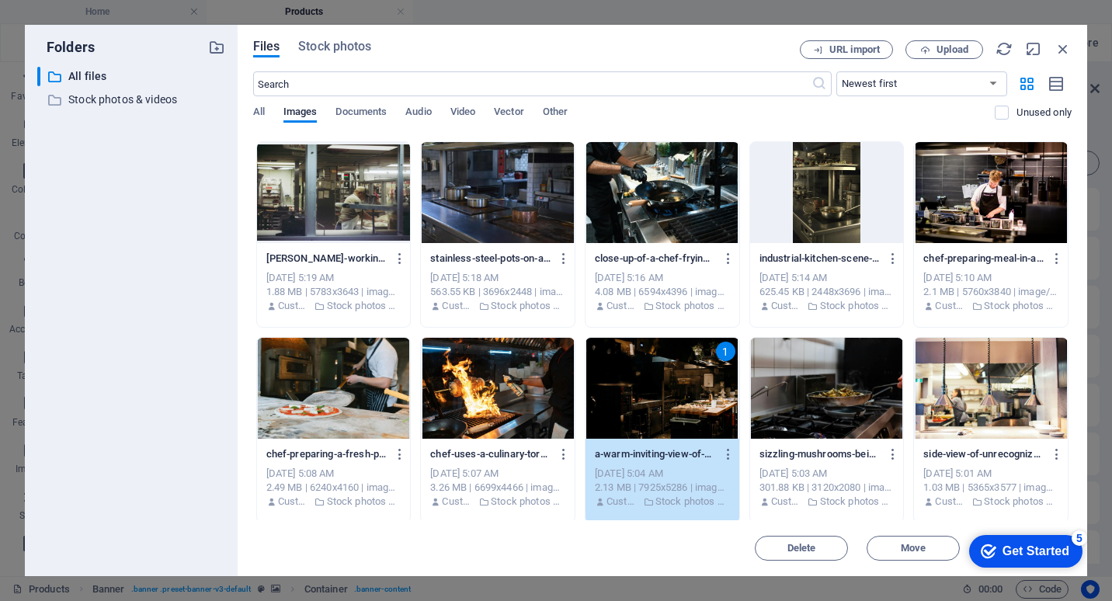
drag, startPoint x: 676, startPoint y: 401, endPoint x: 685, endPoint y: 679, distance: 278.1
click at [676, 401] on div "1" at bounding box center [662, 388] width 154 height 101
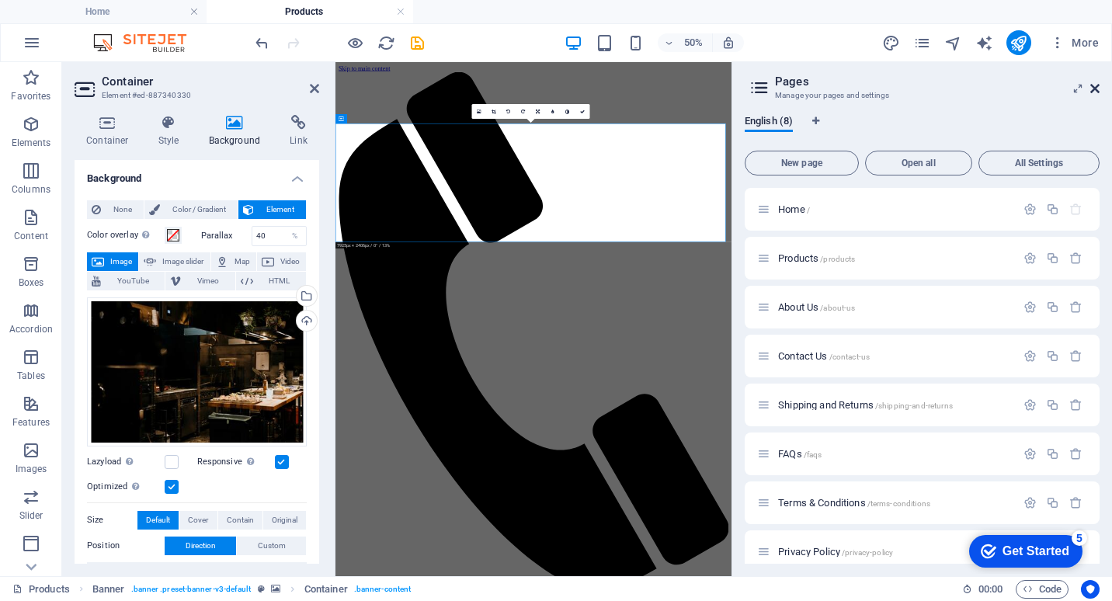
click at [1093, 89] on icon at bounding box center [1094, 88] width 9 height 12
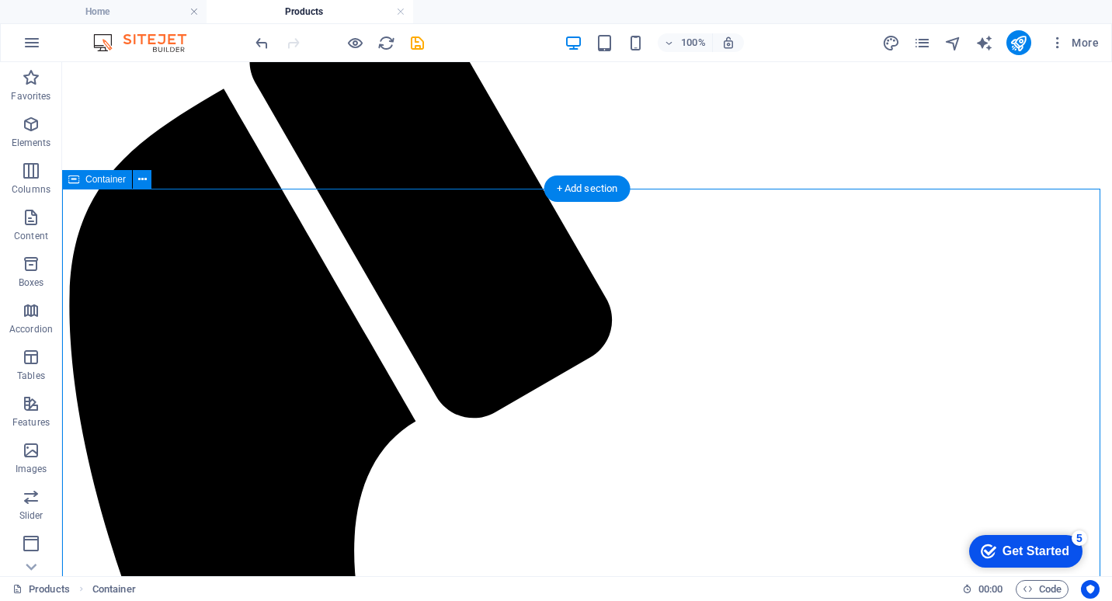
scroll to position [0, 0]
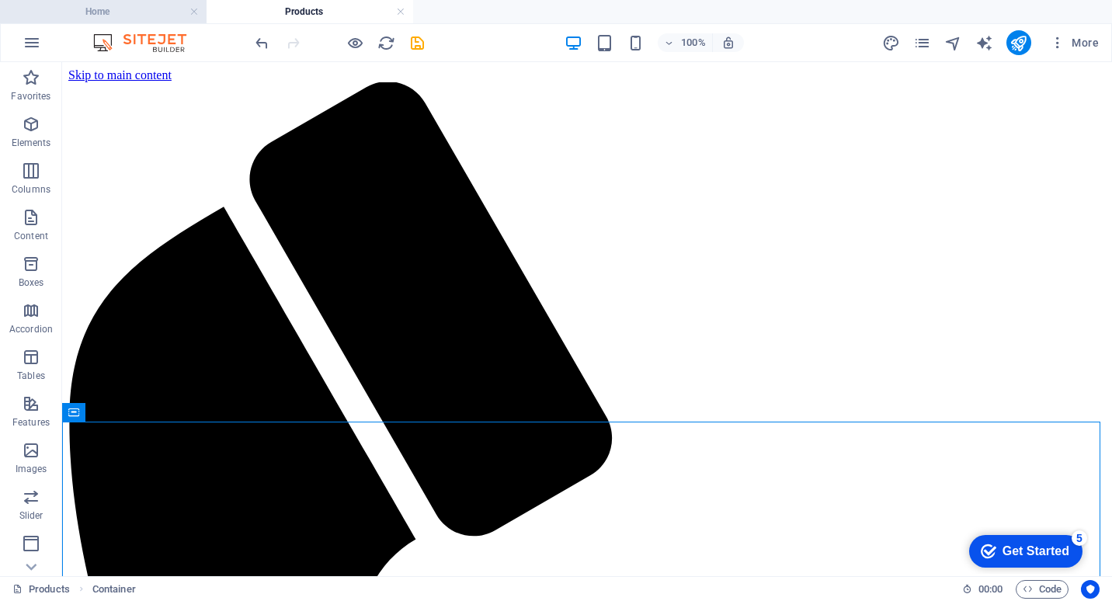
click at [137, 4] on h4 "Home" at bounding box center [103, 11] width 207 height 17
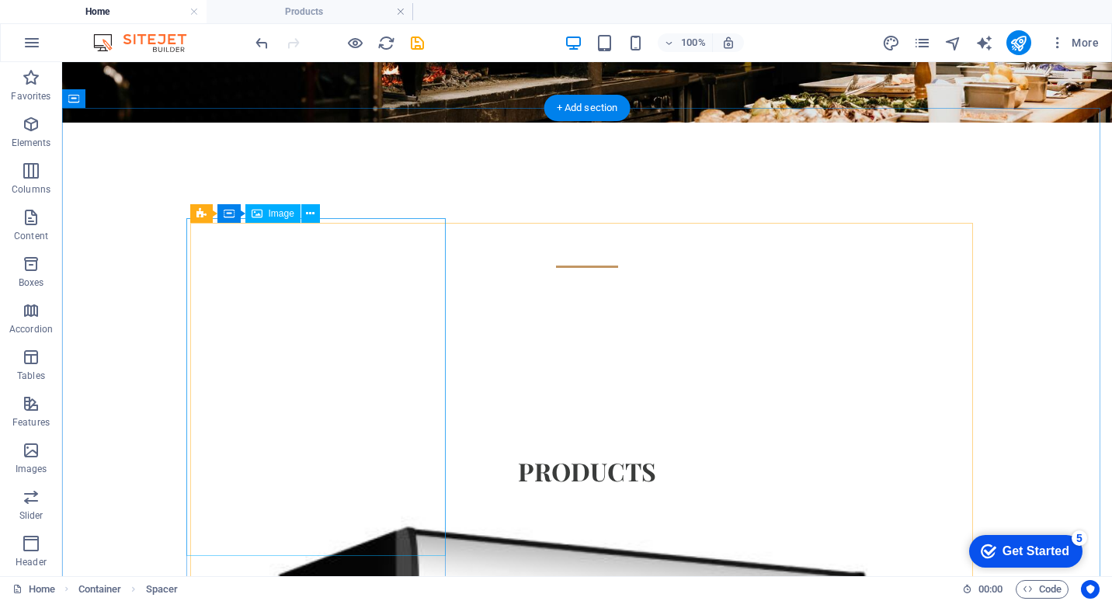
scroll to position [310, 0]
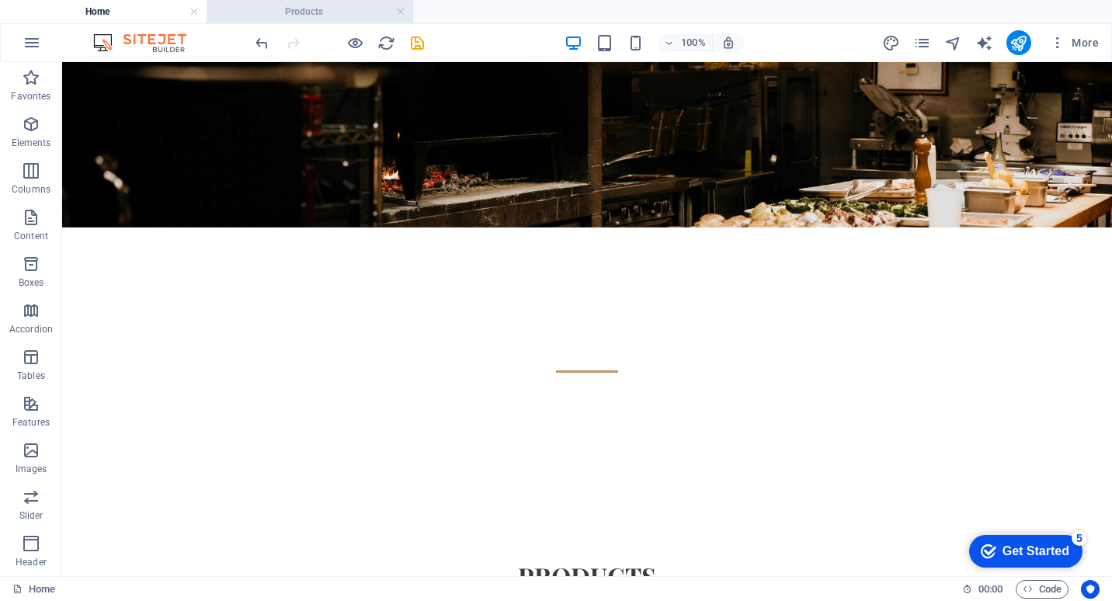
click at [309, 13] on h4 "Products" at bounding box center [310, 11] width 207 height 17
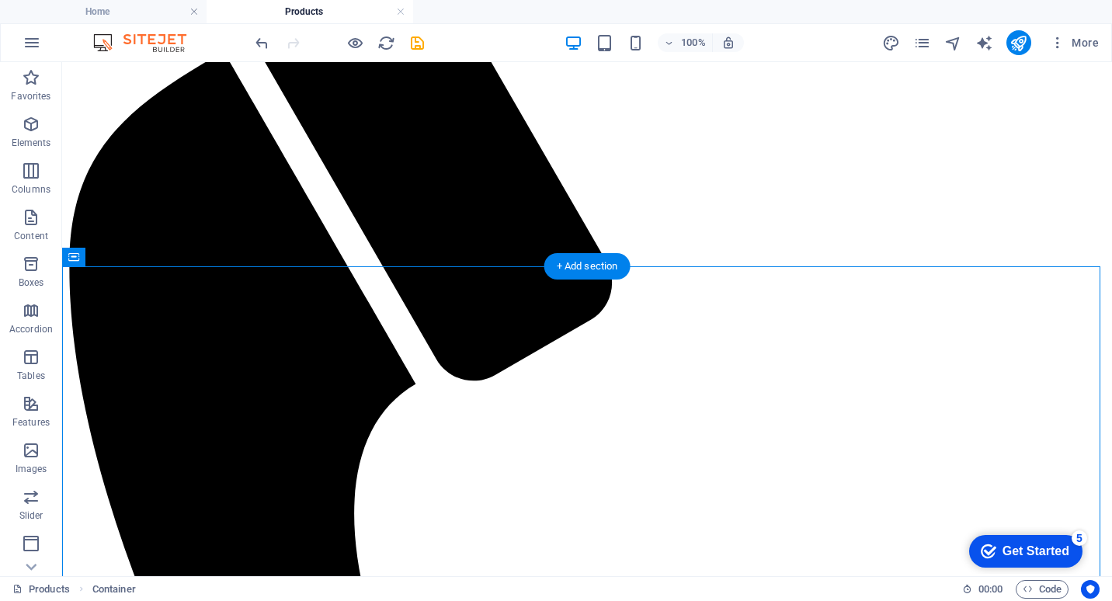
scroll to position [0, 0]
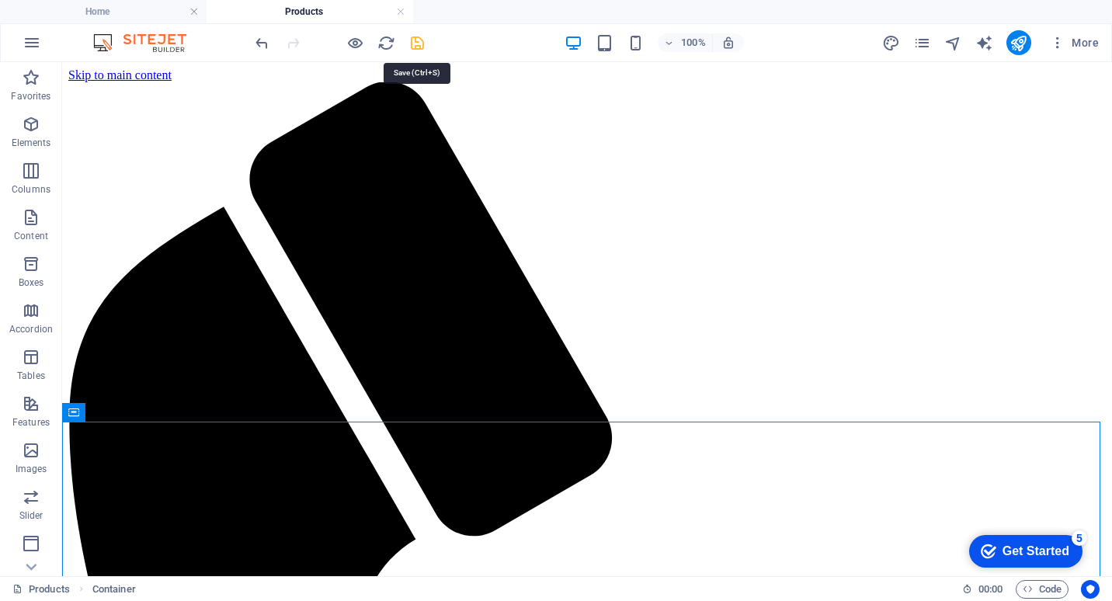
click at [418, 45] on icon "save" at bounding box center [417, 43] width 18 height 18
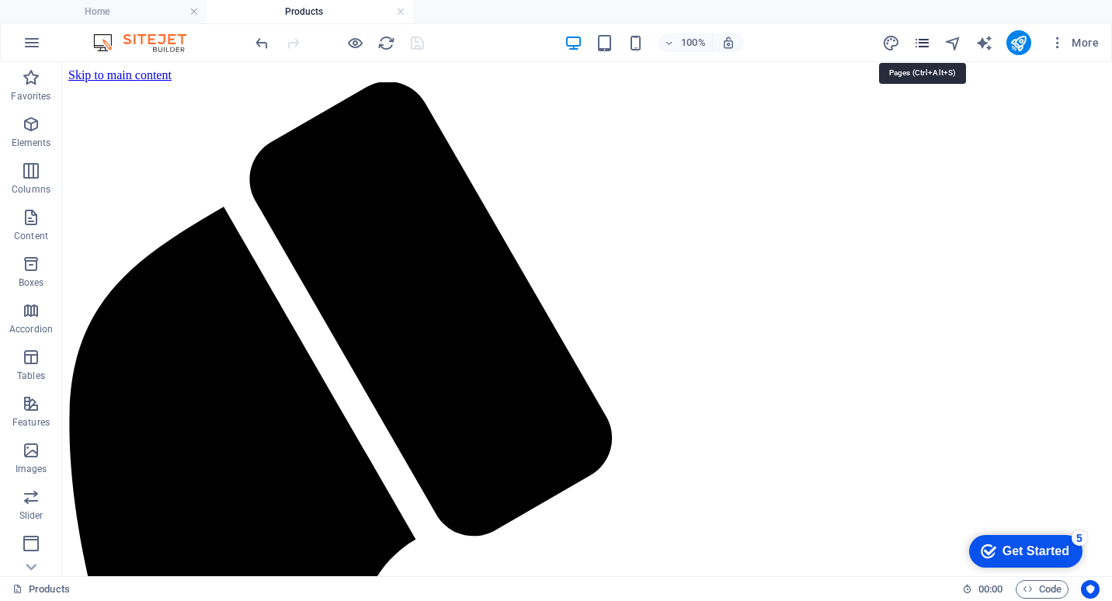
click at [926, 42] on icon "pages" at bounding box center [922, 43] width 18 height 18
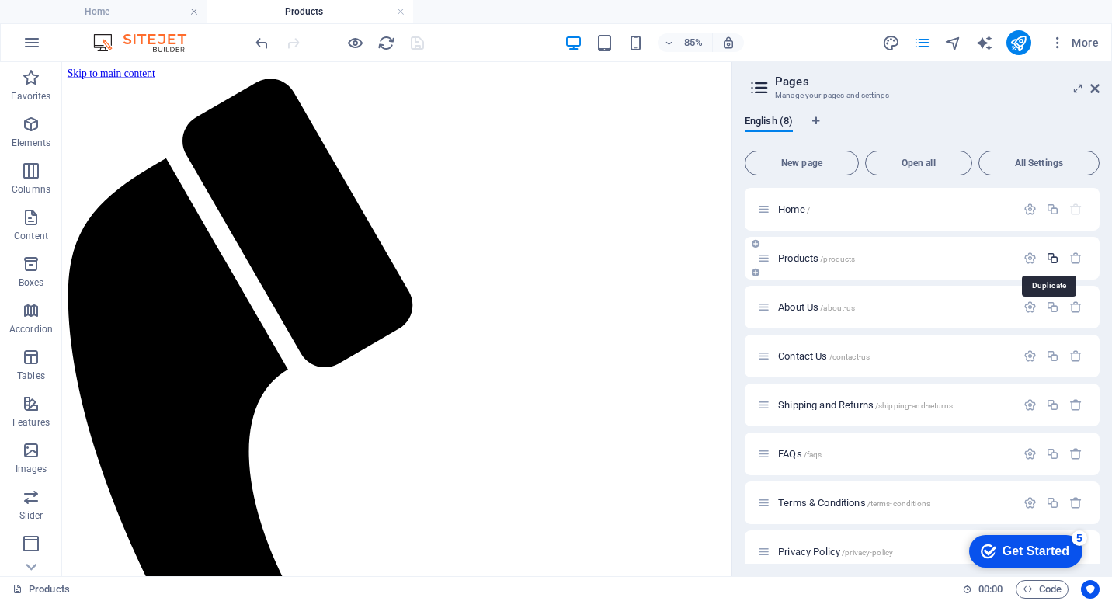
click at [1053, 258] on icon "button" at bounding box center [1052, 258] width 13 height 13
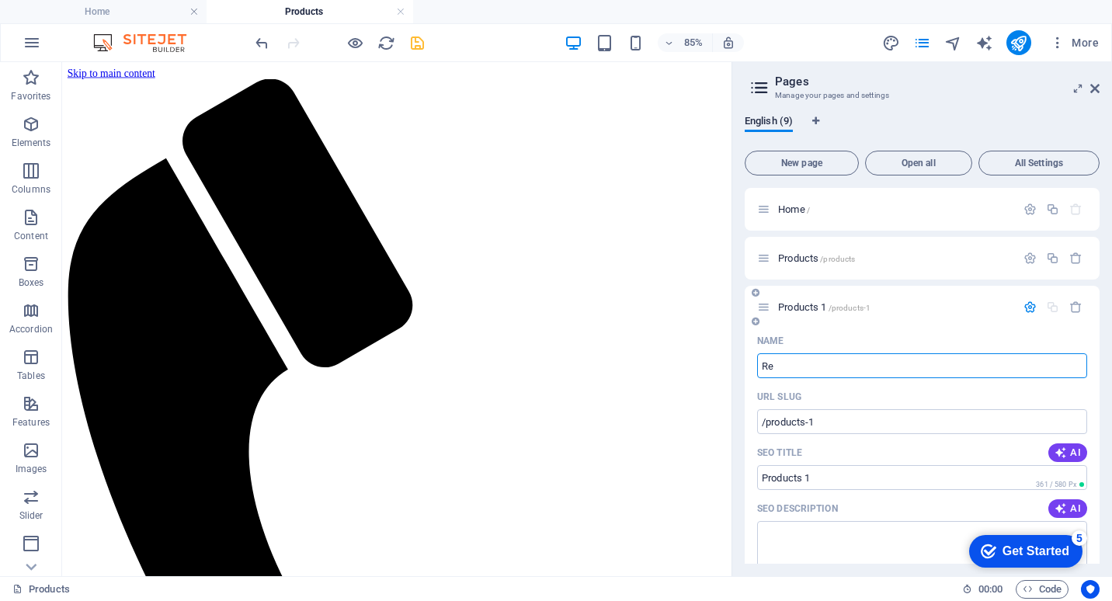
type input "Ref"
type input "/re"
type input "Re"
type input "Refrigeration"
type input "/refrigeration"
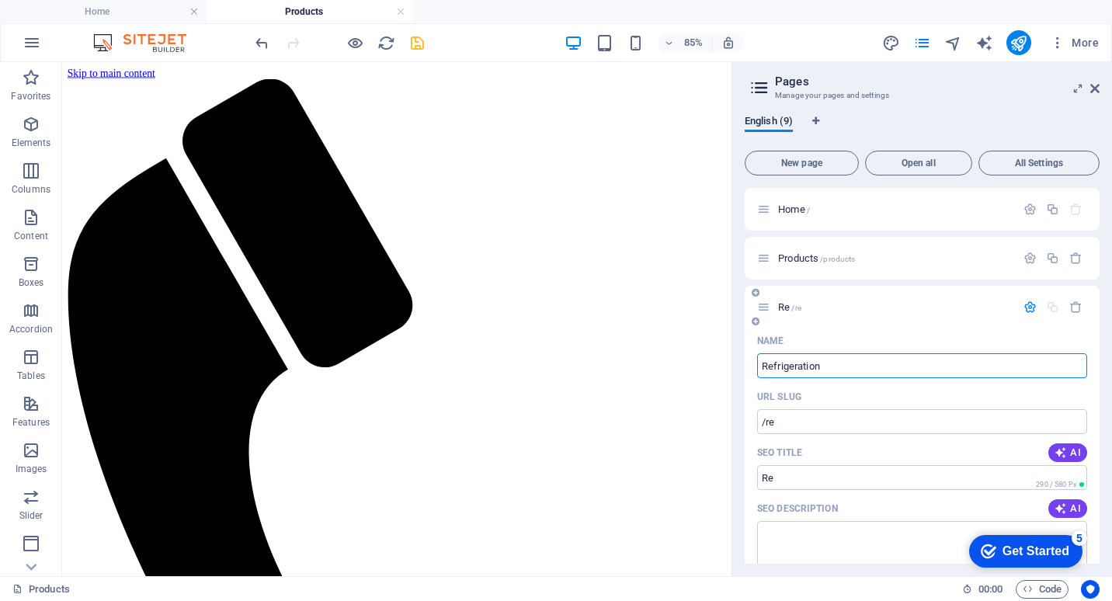
type input "Refrigeration"
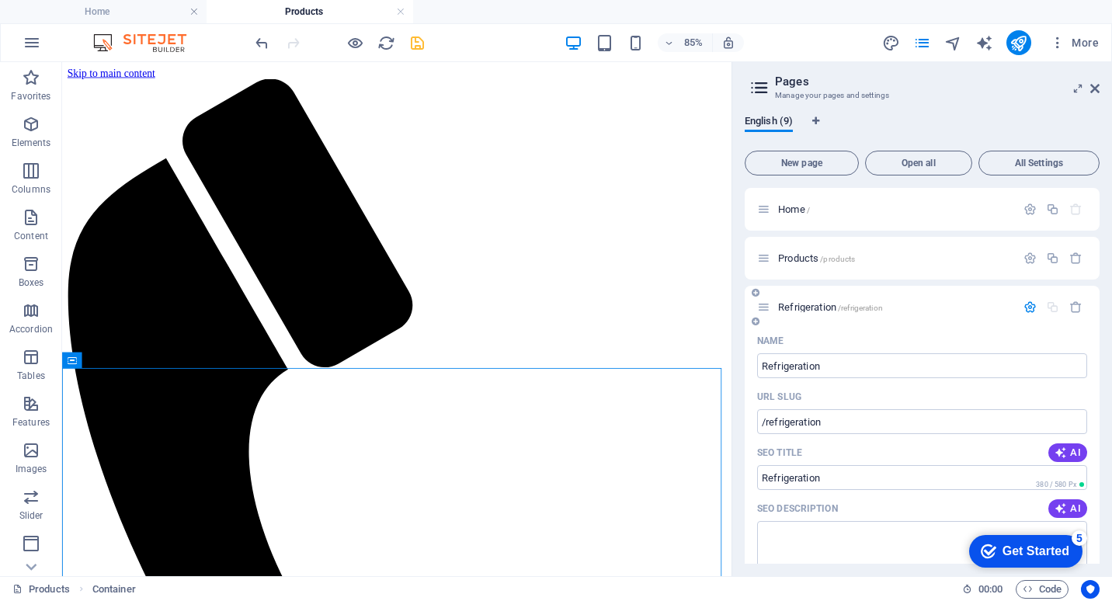
click at [816, 290] on div "Refrigeration /refrigeration" at bounding box center [922, 307] width 355 height 43
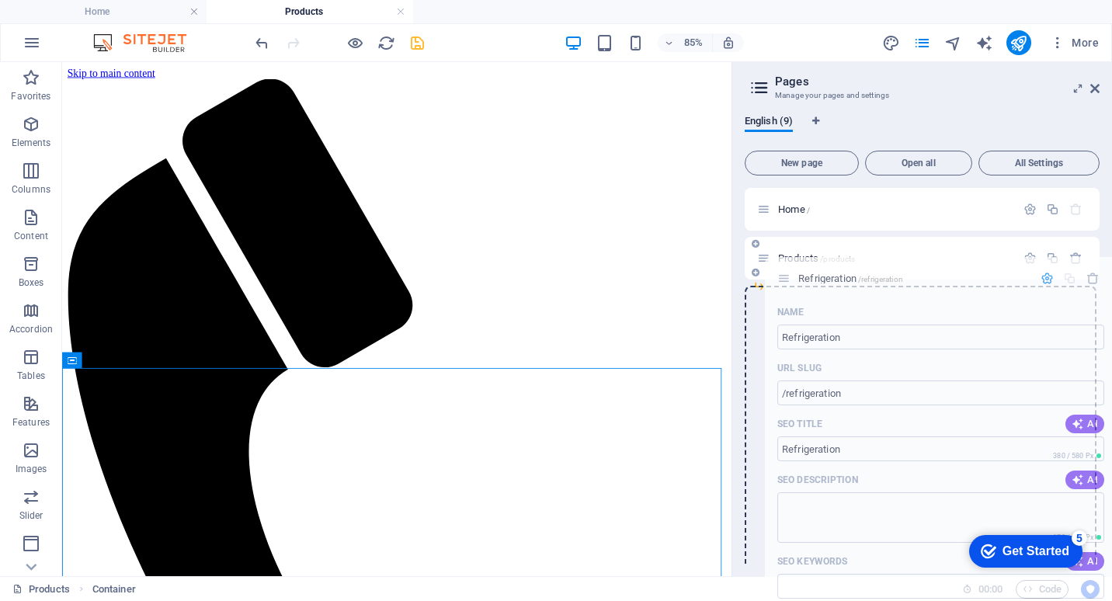
drag, startPoint x: 766, startPoint y: 310, endPoint x: 786, endPoint y: 276, distance: 39.0
click at [786, 276] on div "Home / Products /products Refrigeration /refrigeration Name Refrigeration ​ URL…" at bounding box center [922, 380] width 355 height 385
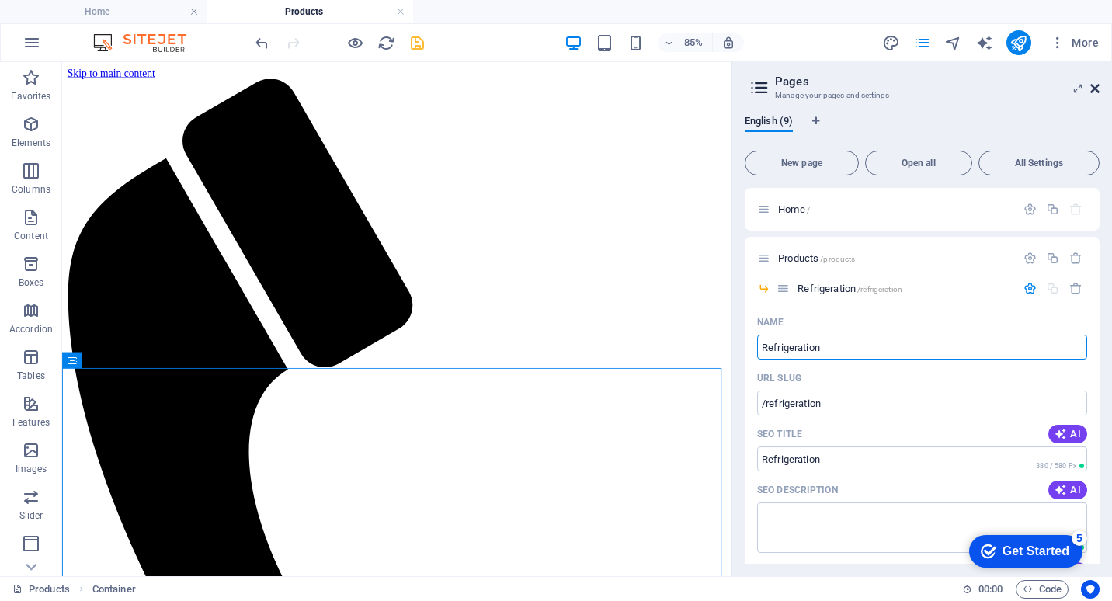
click at [1098, 86] on icon at bounding box center [1094, 88] width 9 height 12
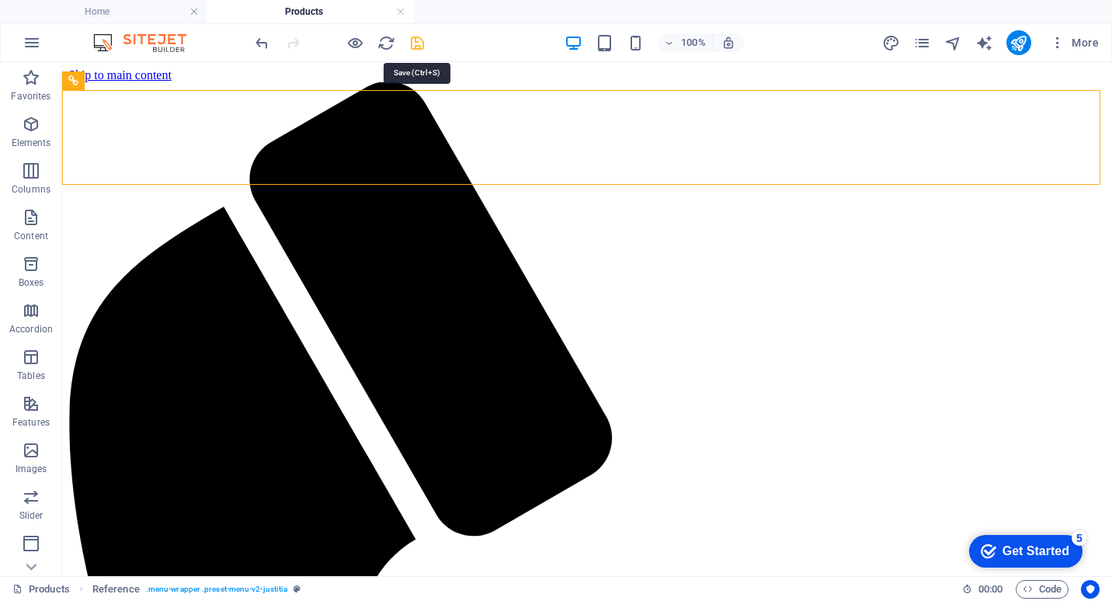
click at [415, 44] on icon "save" at bounding box center [417, 43] width 18 height 18
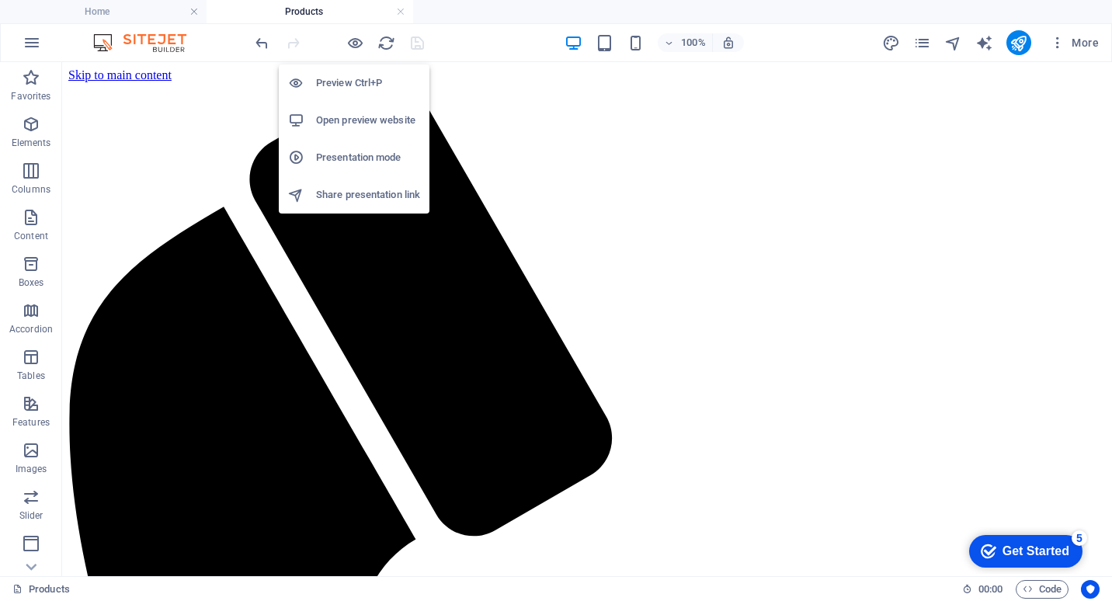
click at [354, 81] on h6 "Preview Ctrl+P" at bounding box center [368, 83] width 104 height 19
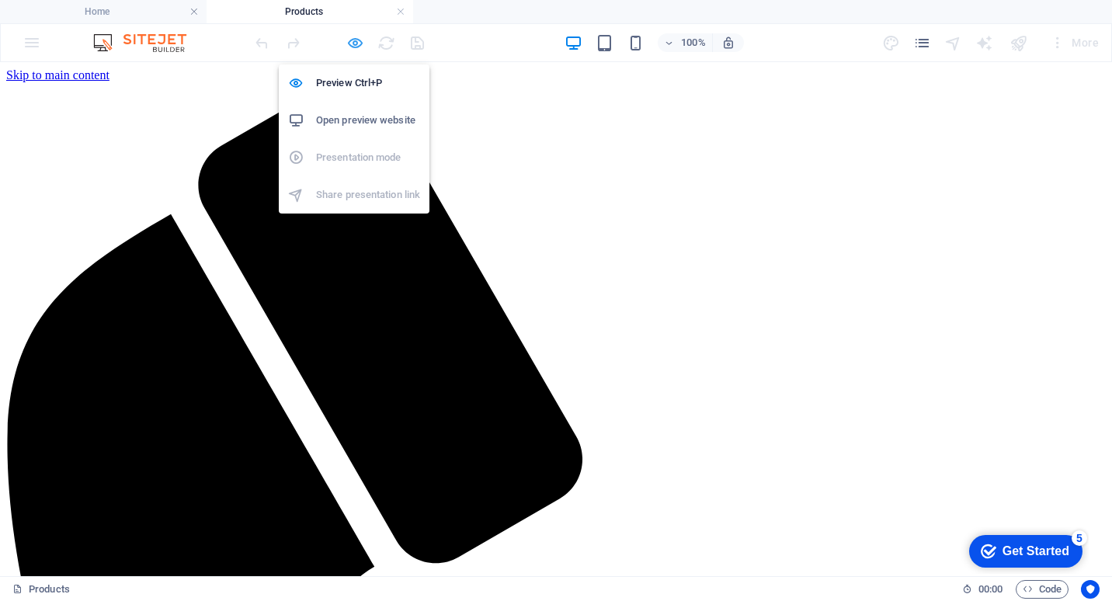
click at [355, 40] on icon "button" at bounding box center [355, 43] width 18 height 18
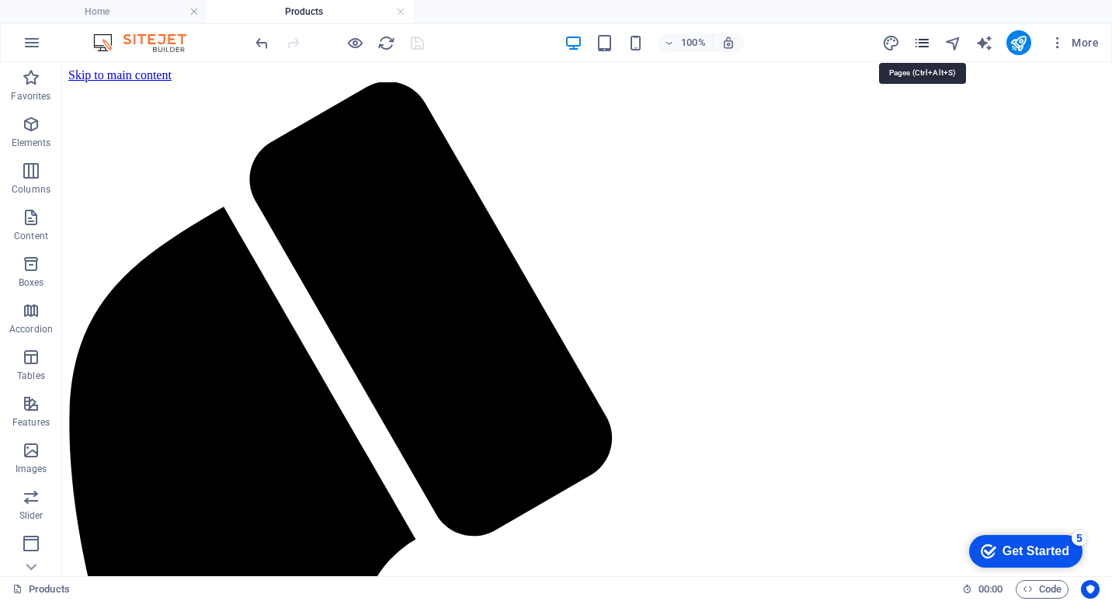
click at [920, 36] on icon "pages" at bounding box center [922, 43] width 18 height 18
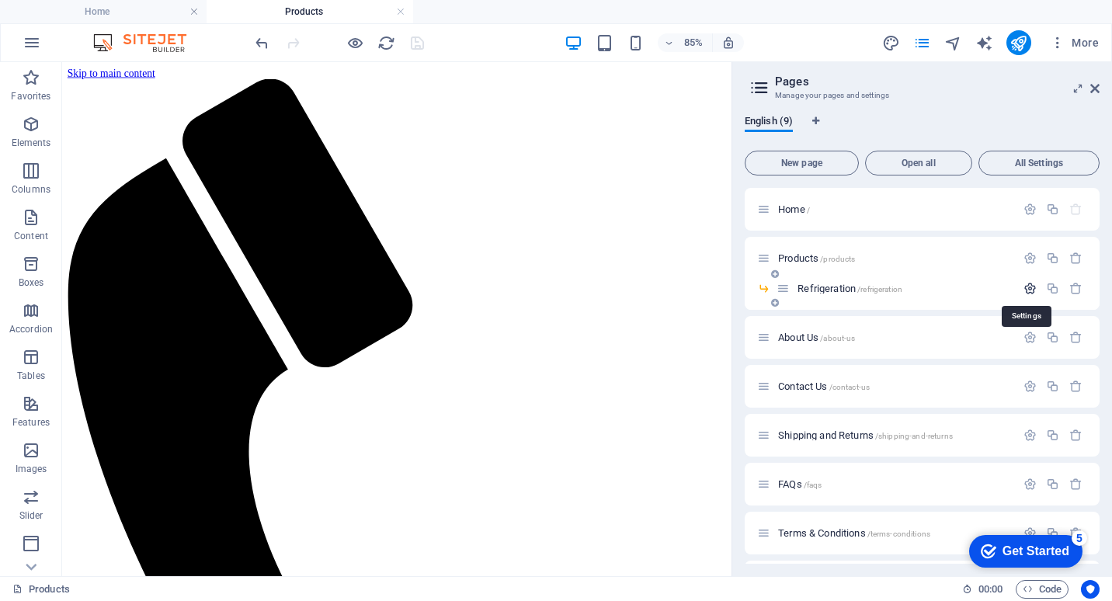
click at [1027, 287] on icon "button" at bounding box center [1029, 288] width 13 height 13
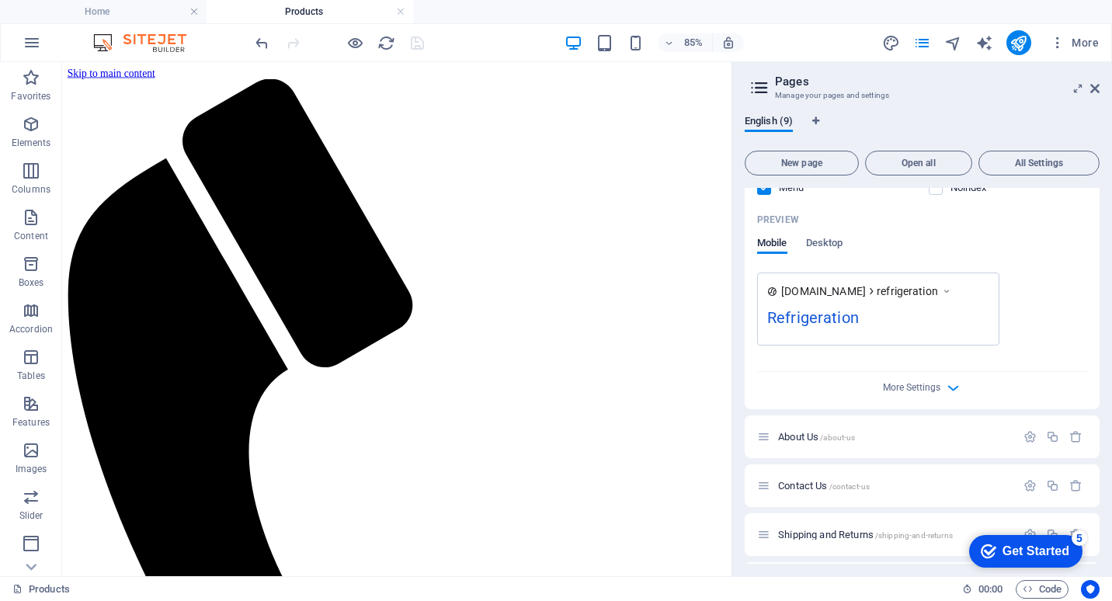
scroll to position [453, 0]
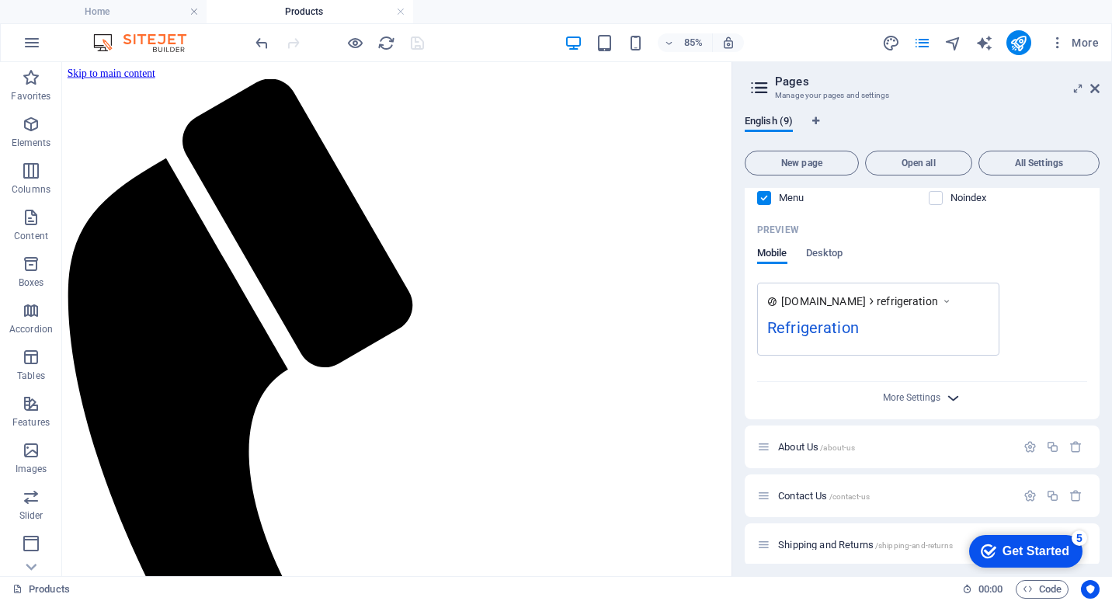
click at [951, 394] on icon "button" at bounding box center [953, 398] width 18 height 18
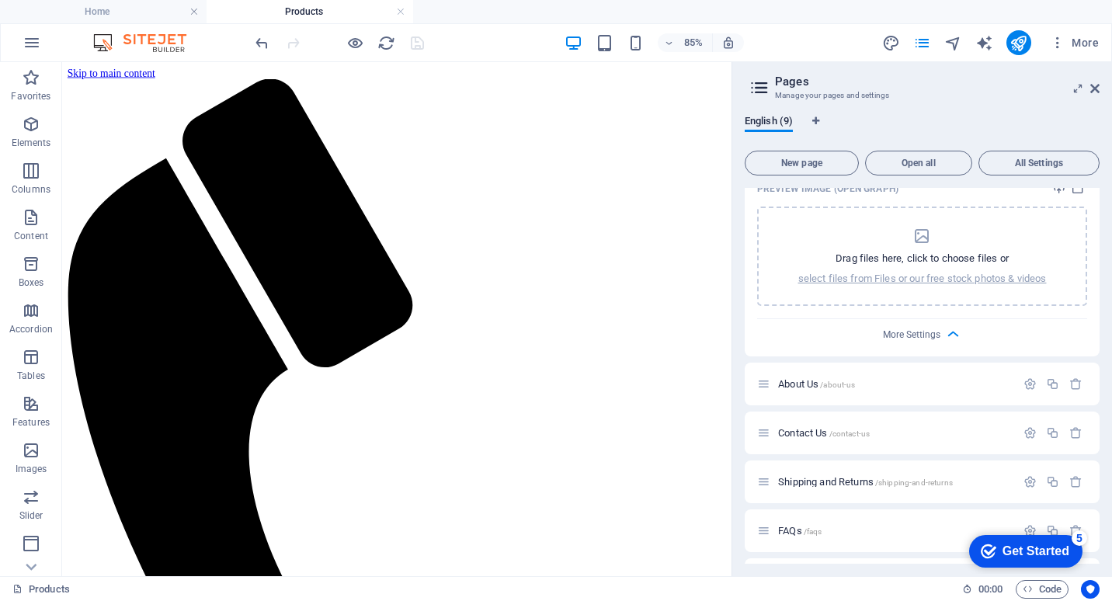
scroll to position [764, 0]
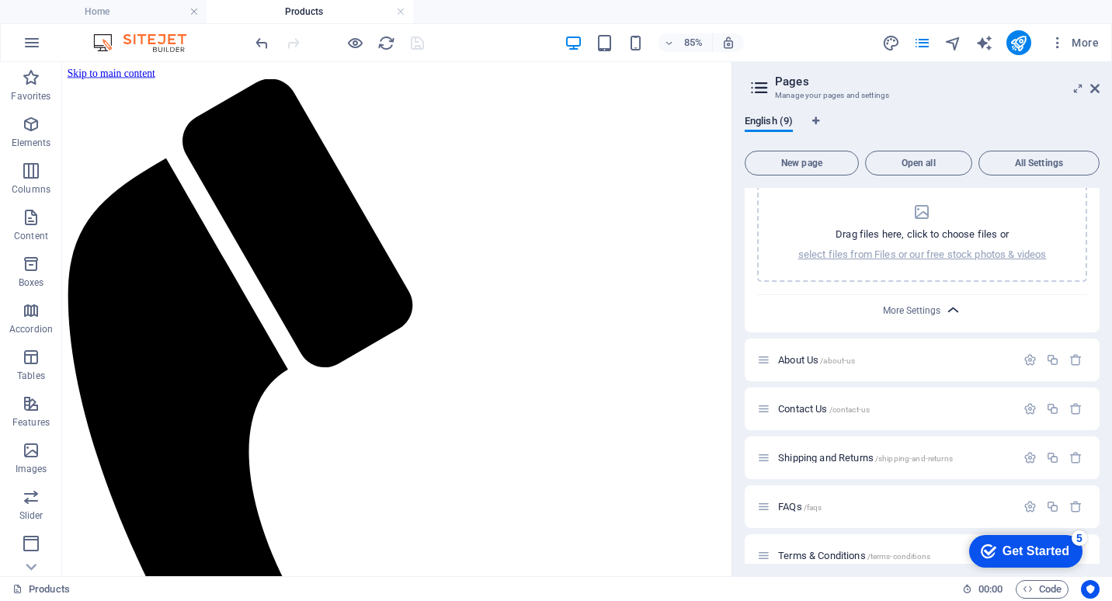
click at [957, 309] on icon "button" at bounding box center [953, 310] width 18 height 18
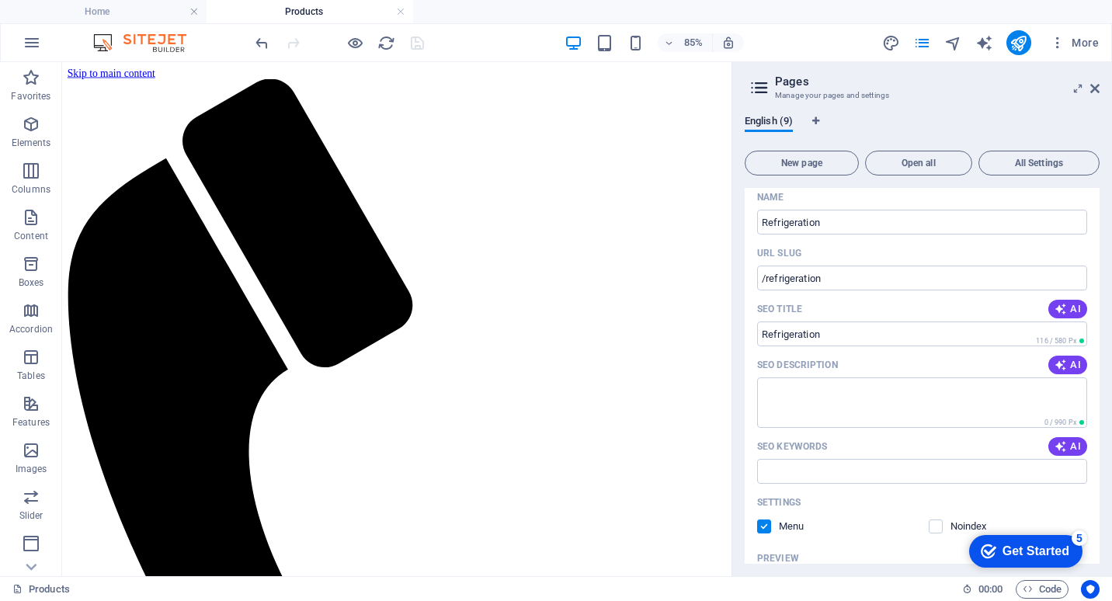
scroll to position [0, 0]
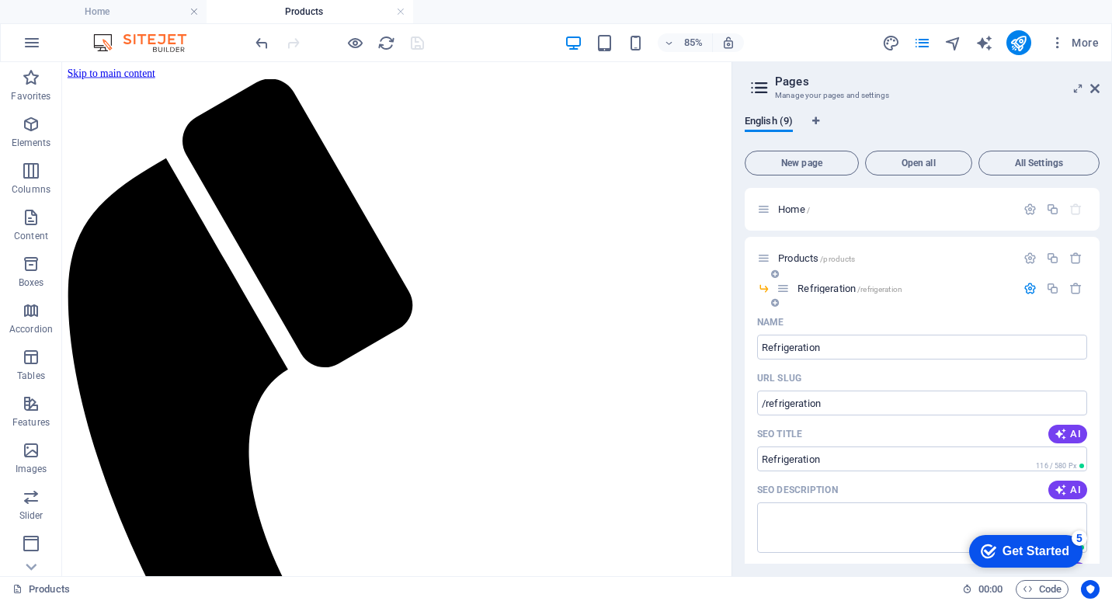
click at [831, 289] on span "Refrigeration /refrigeration" at bounding box center [849, 289] width 105 height 12
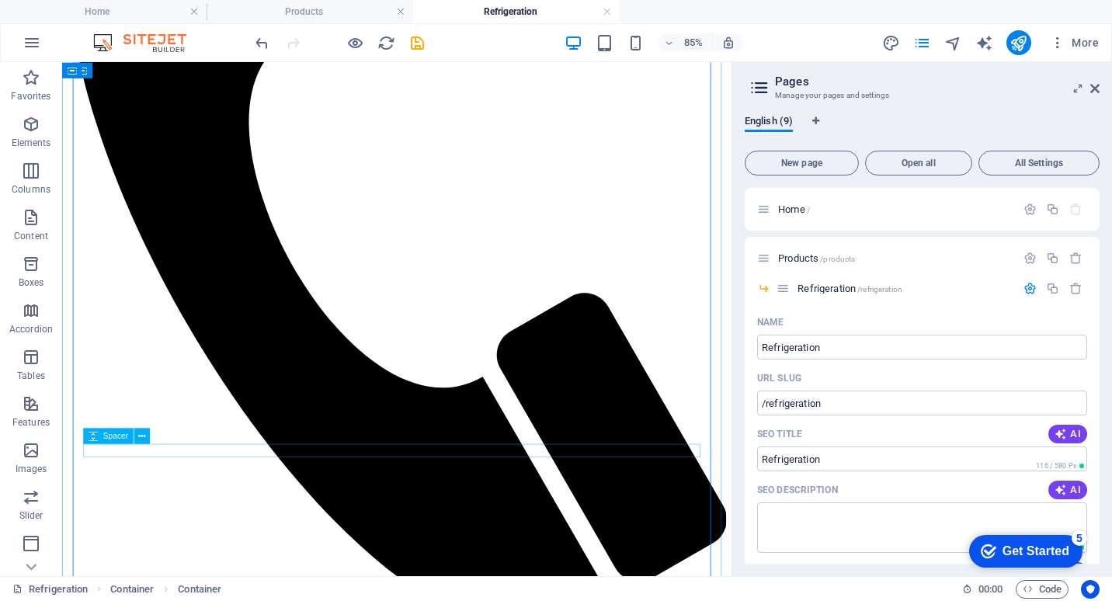
scroll to position [544, 0]
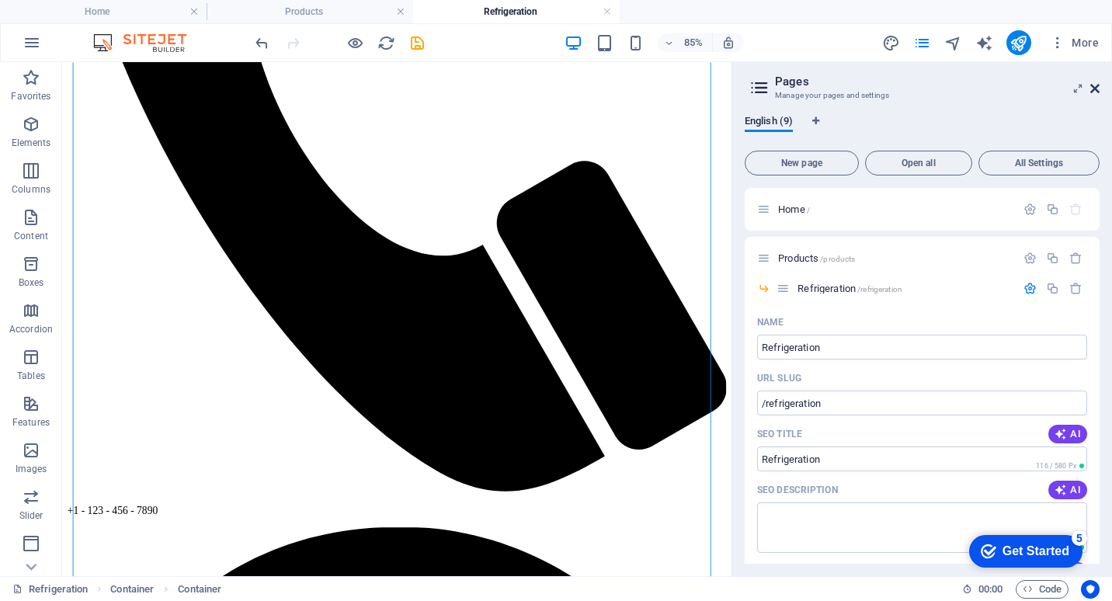
click at [1096, 86] on icon at bounding box center [1094, 88] width 9 height 12
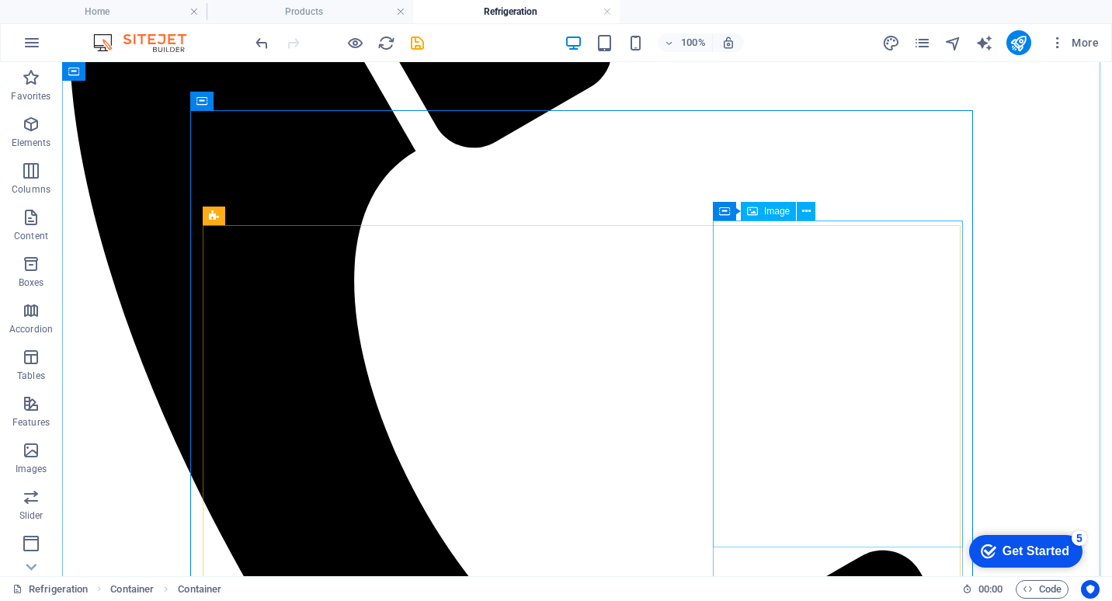
scroll to position [155, 0]
